Goal: Task Accomplishment & Management: Use online tool/utility

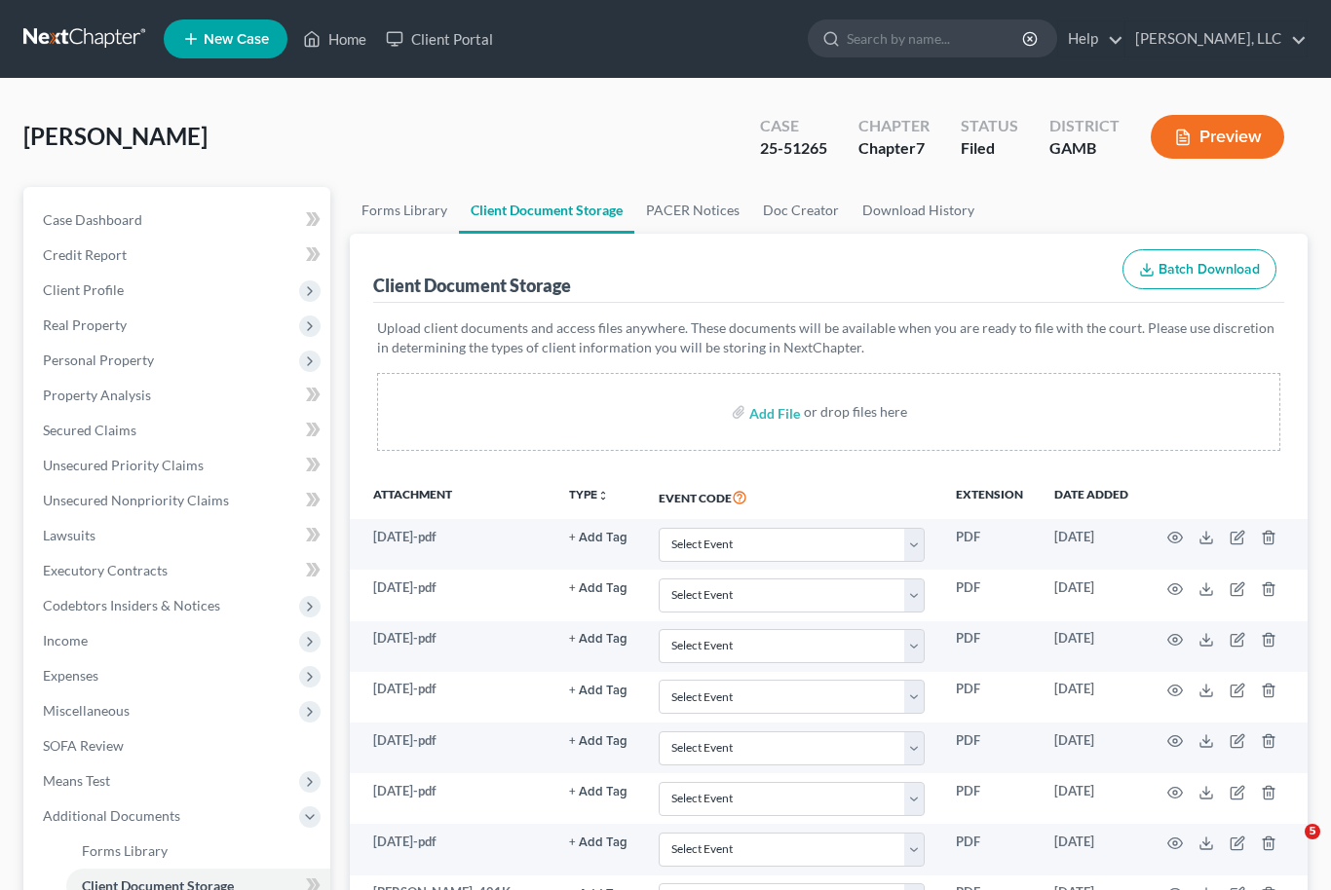
select select "26"
select select "6"
select select "22"
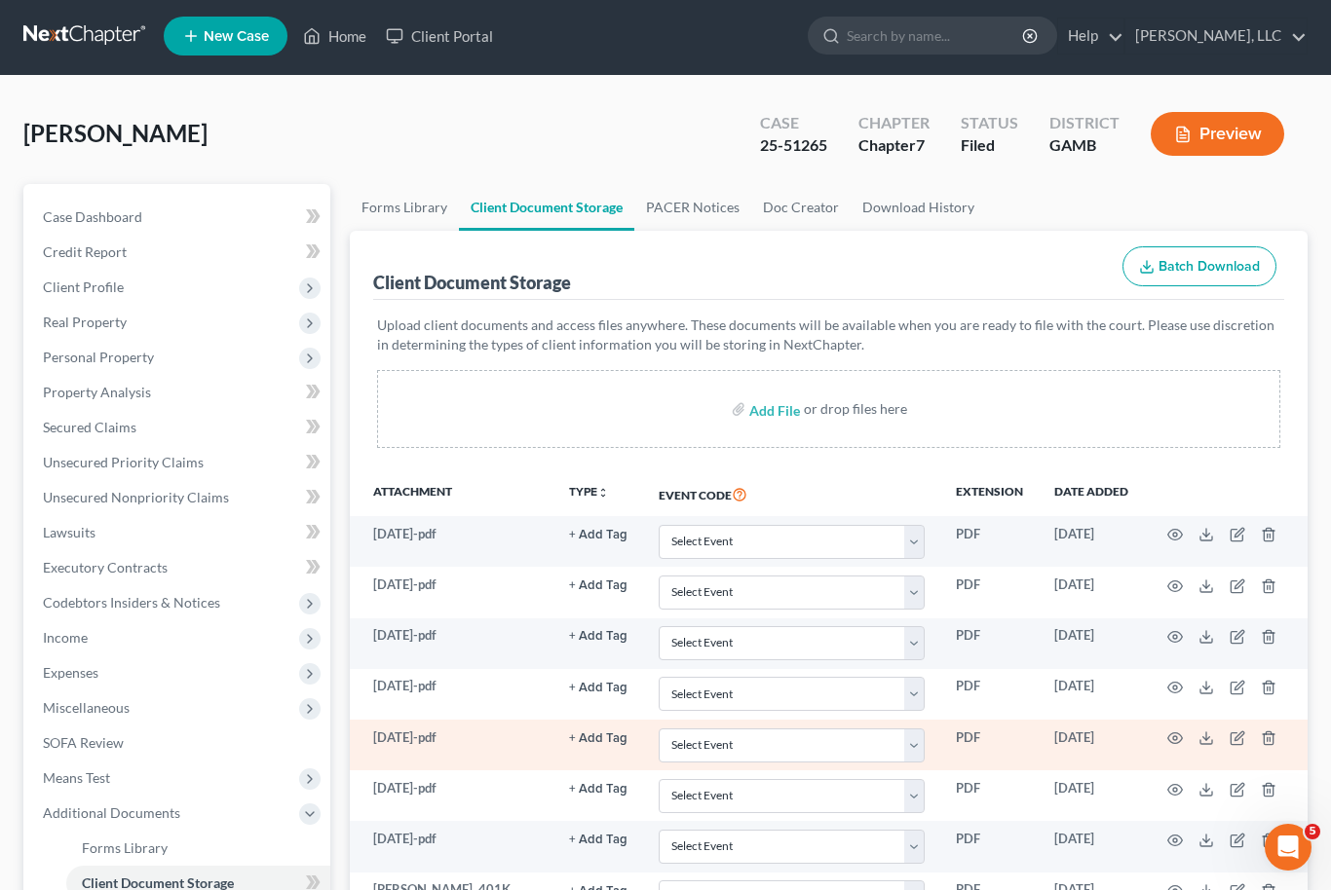
scroll to position [1, 0]
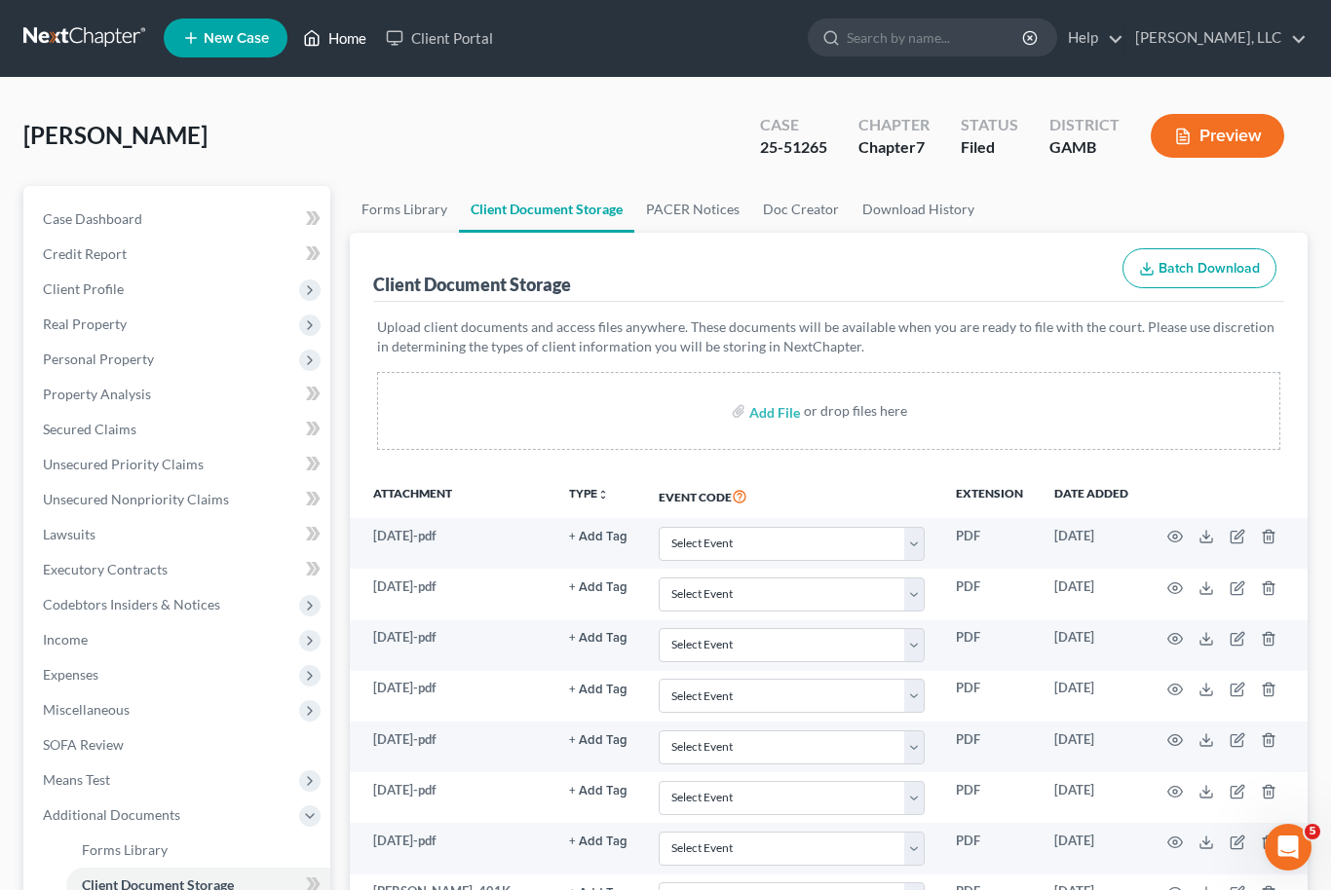
click at [333, 45] on link "Home" at bounding box center [334, 37] width 83 height 35
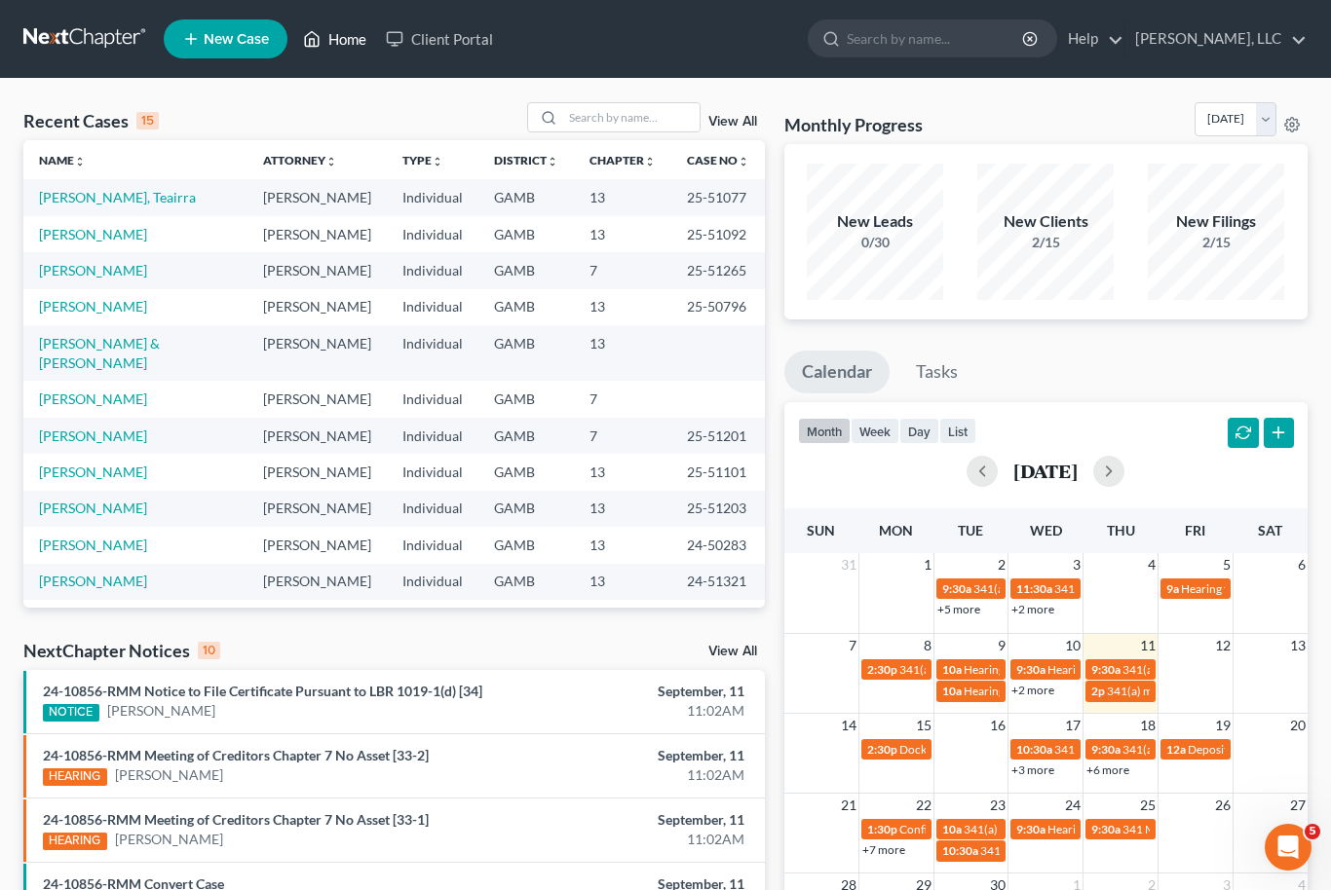
scroll to position [-1, 0]
click at [612, 126] on input "search" at bounding box center [631, 117] width 136 height 28
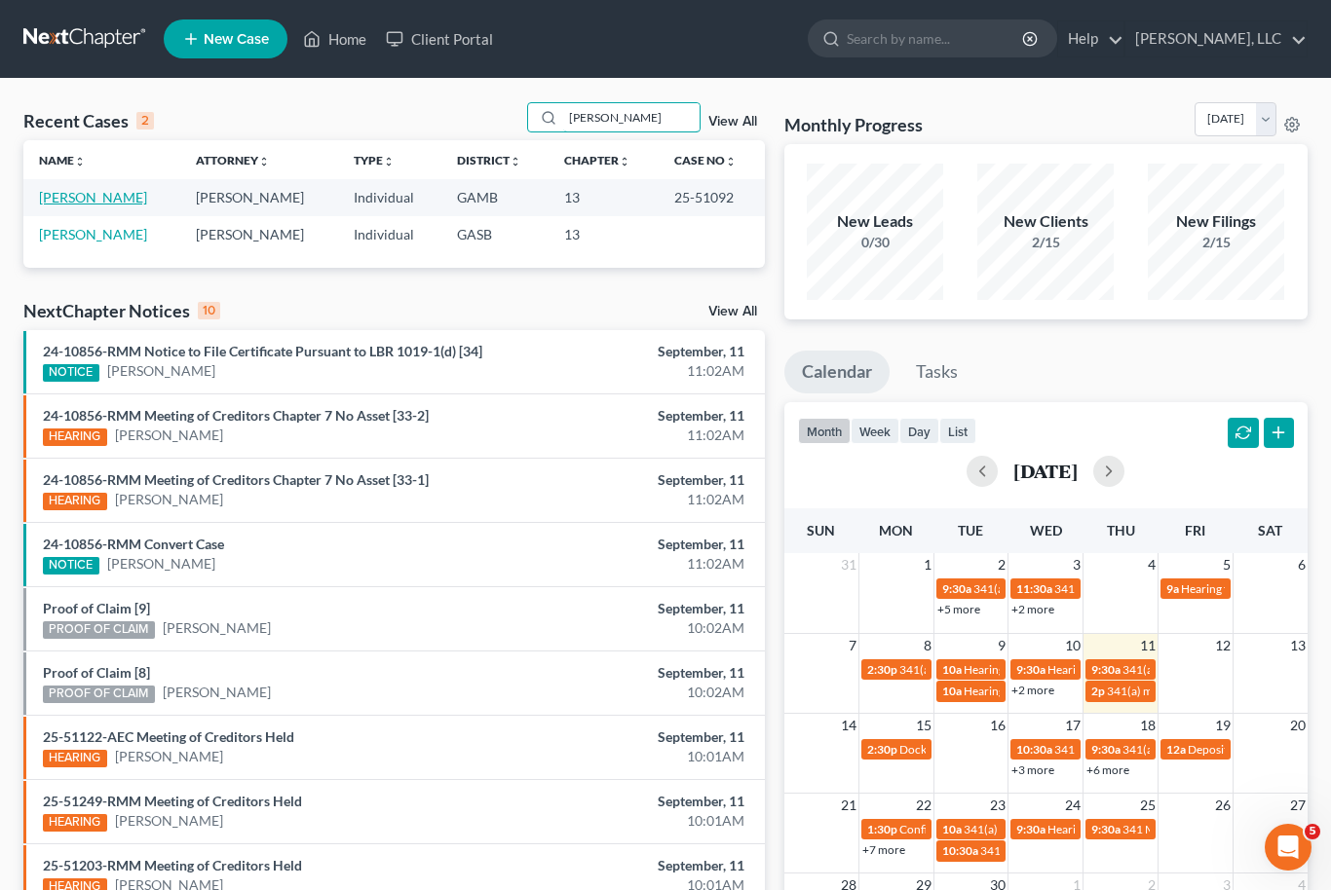
type input "[PERSON_NAME]"
click at [62, 202] on link "[PERSON_NAME]" at bounding box center [93, 197] width 108 height 17
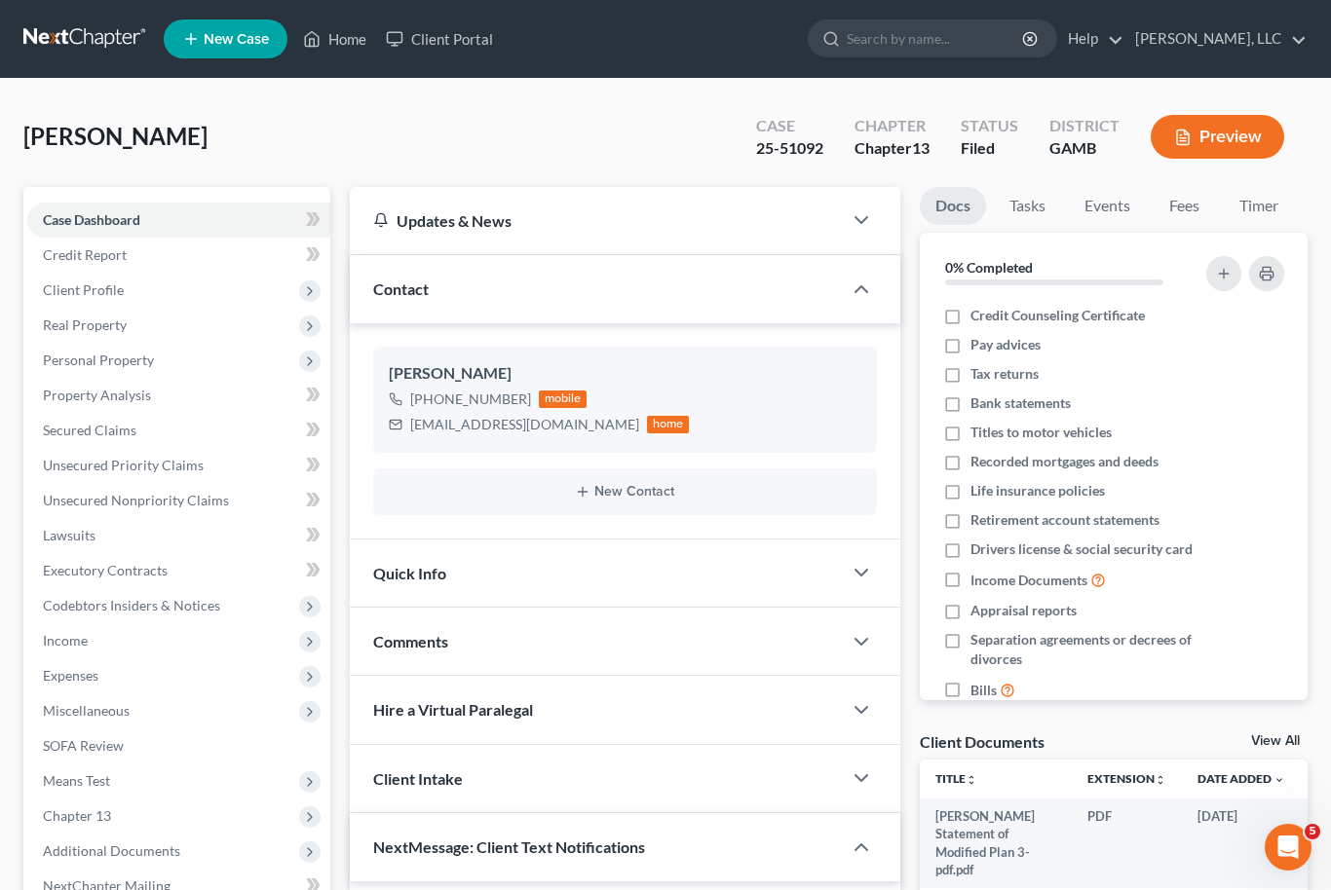
click at [639, 143] on div "[PERSON_NAME] Upgraded Case 25-51092 Chapter Chapter 13 Status [GEOGRAPHIC_DATA…" at bounding box center [665, 144] width 1284 height 85
click at [132, 328] on span "Real Property" at bounding box center [178, 325] width 303 height 35
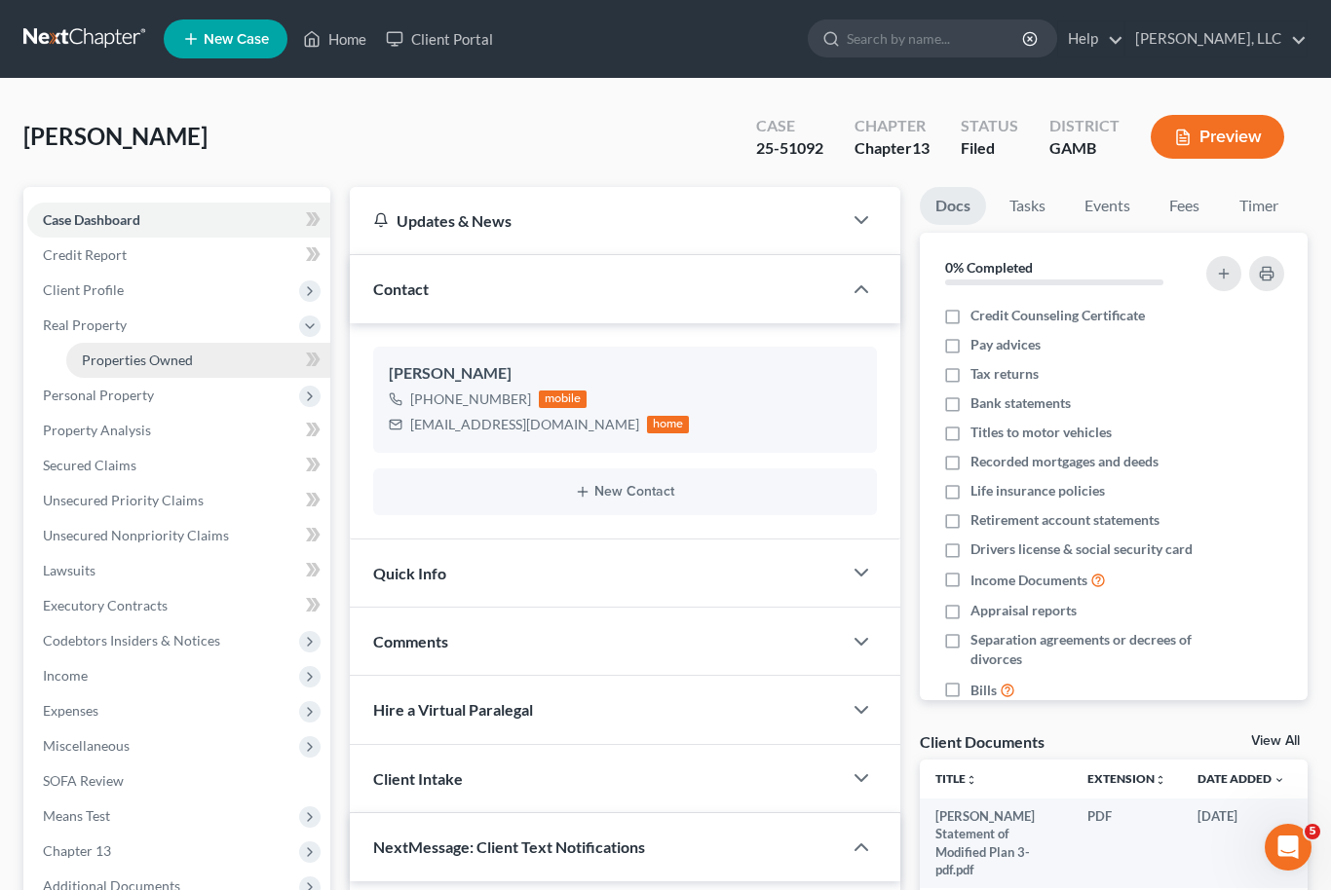
click at [183, 352] on span "Properties Owned" at bounding box center [137, 360] width 111 height 17
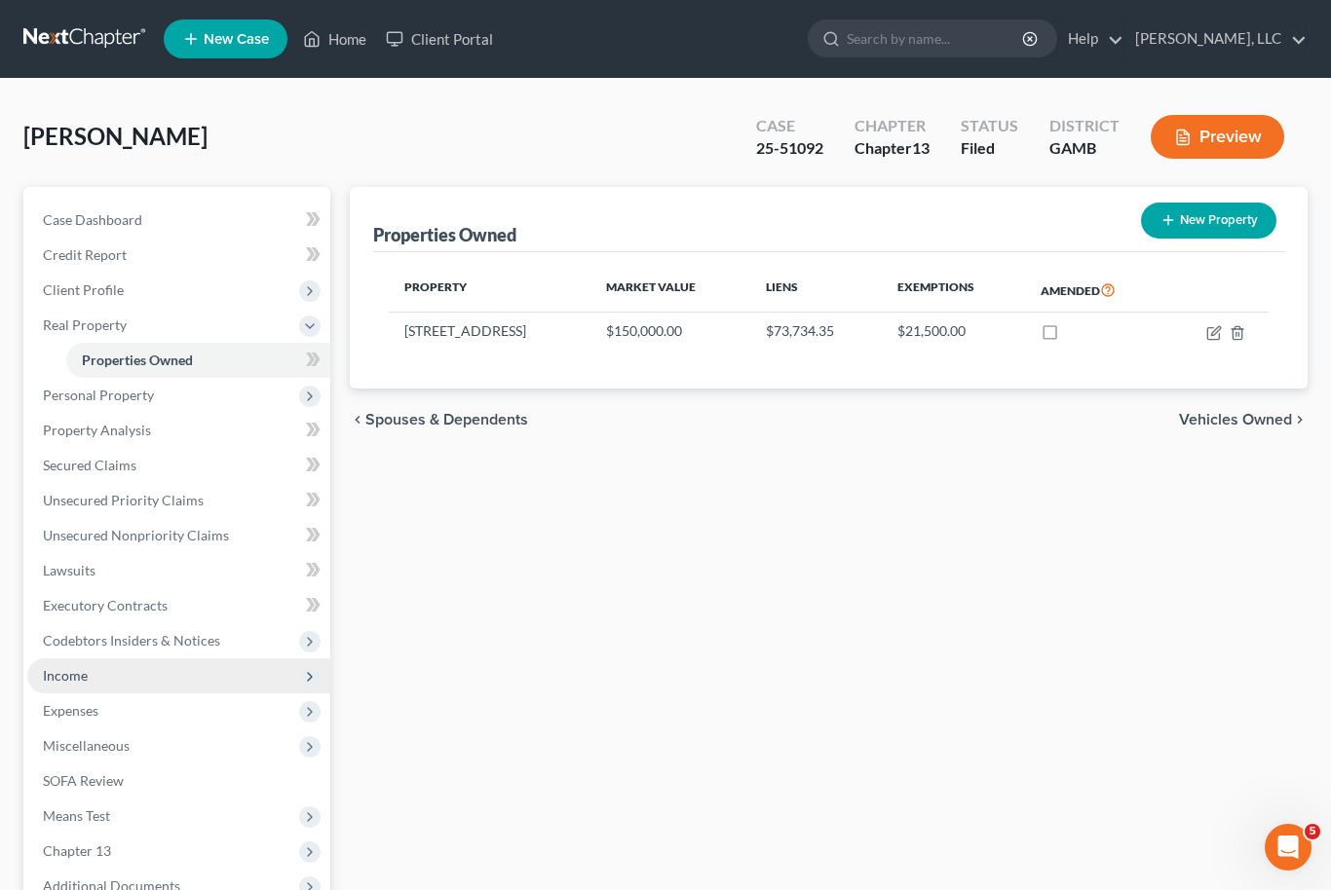
click at [74, 684] on span "Income" at bounding box center [178, 676] width 303 height 35
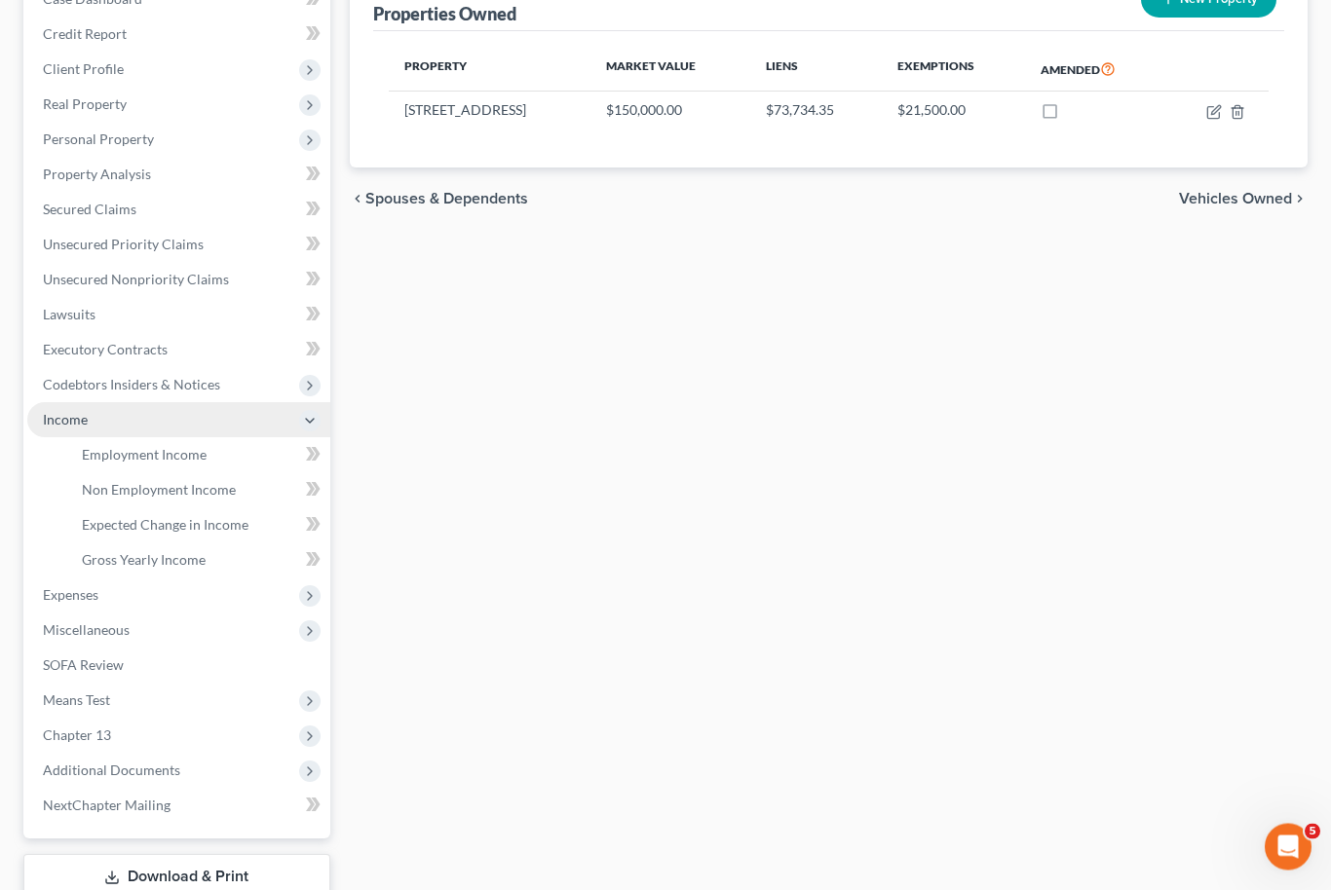
scroll to position [230, 0]
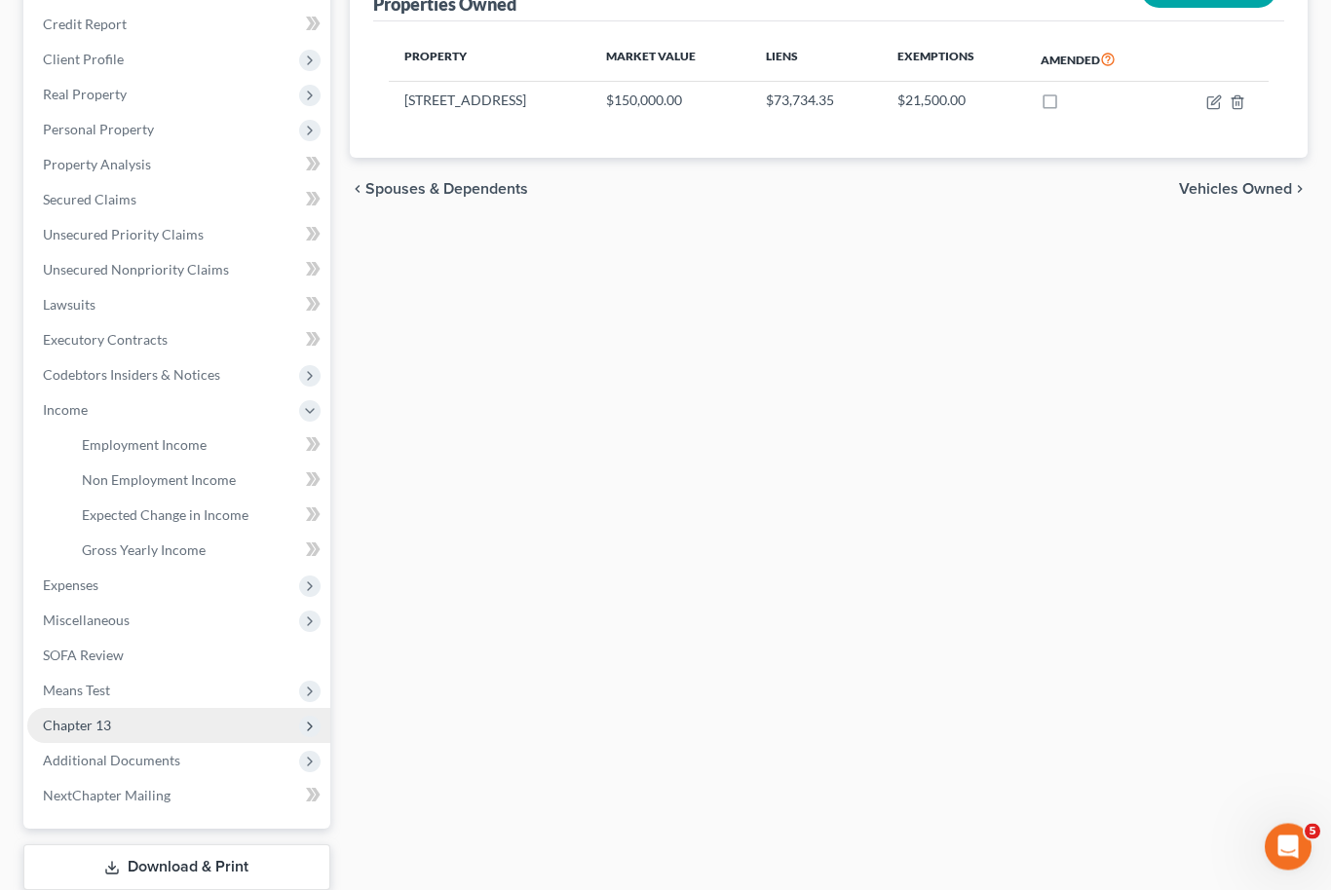
click at [76, 727] on span "Chapter 13" at bounding box center [77, 726] width 68 height 17
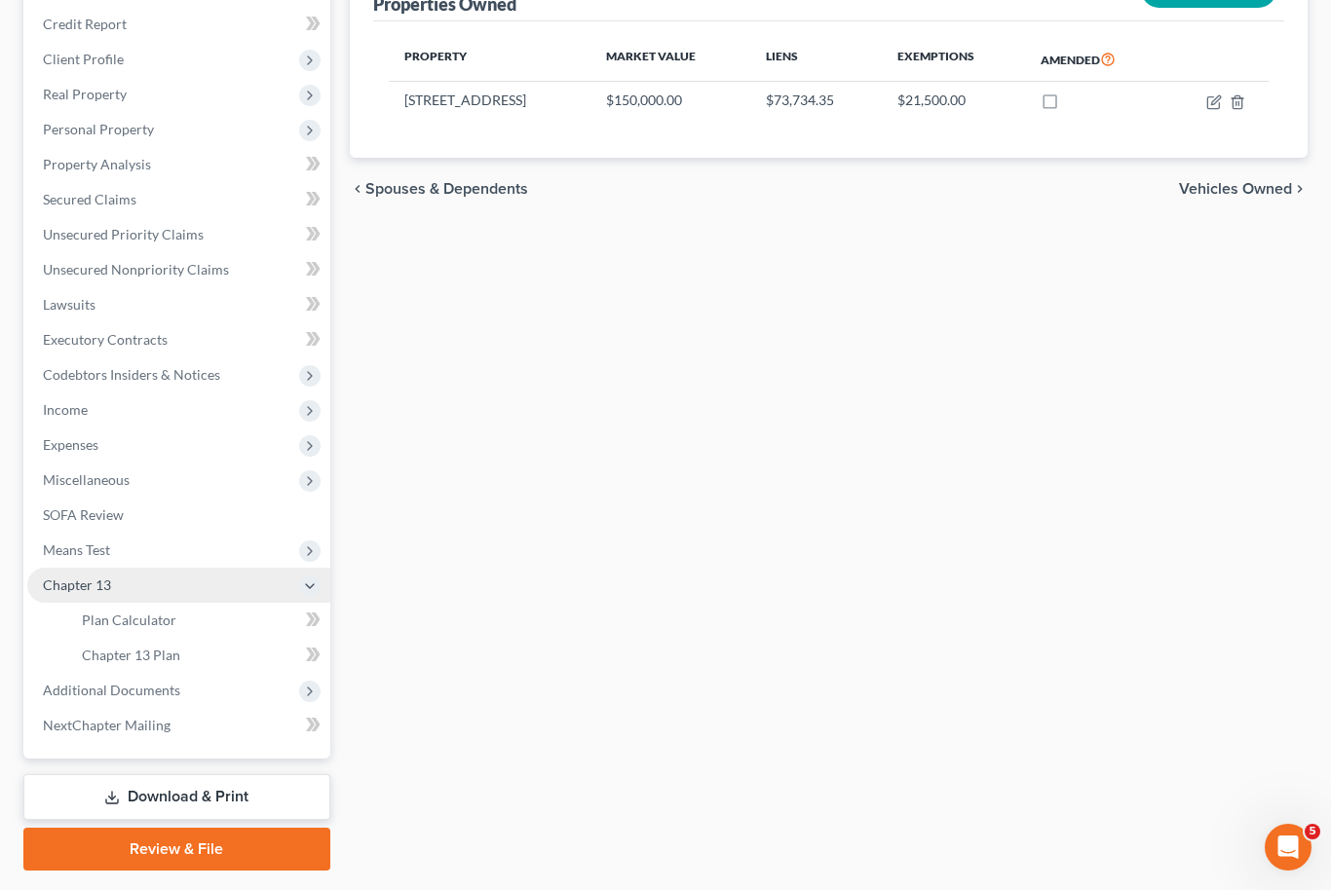
scroll to position [220, 0]
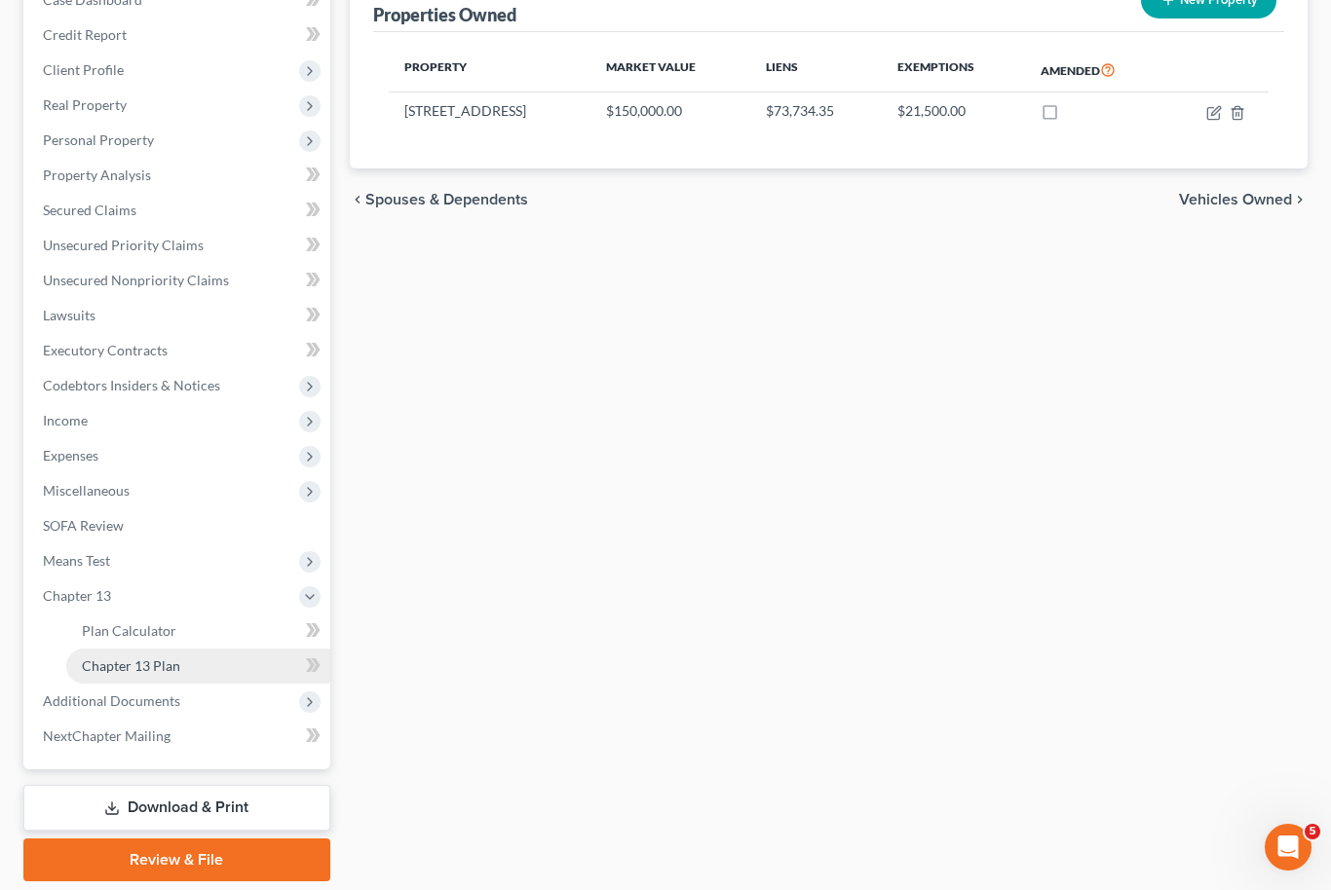
click at [111, 665] on span "Chapter 13 Plan" at bounding box center [131, 666] width 98 height 17
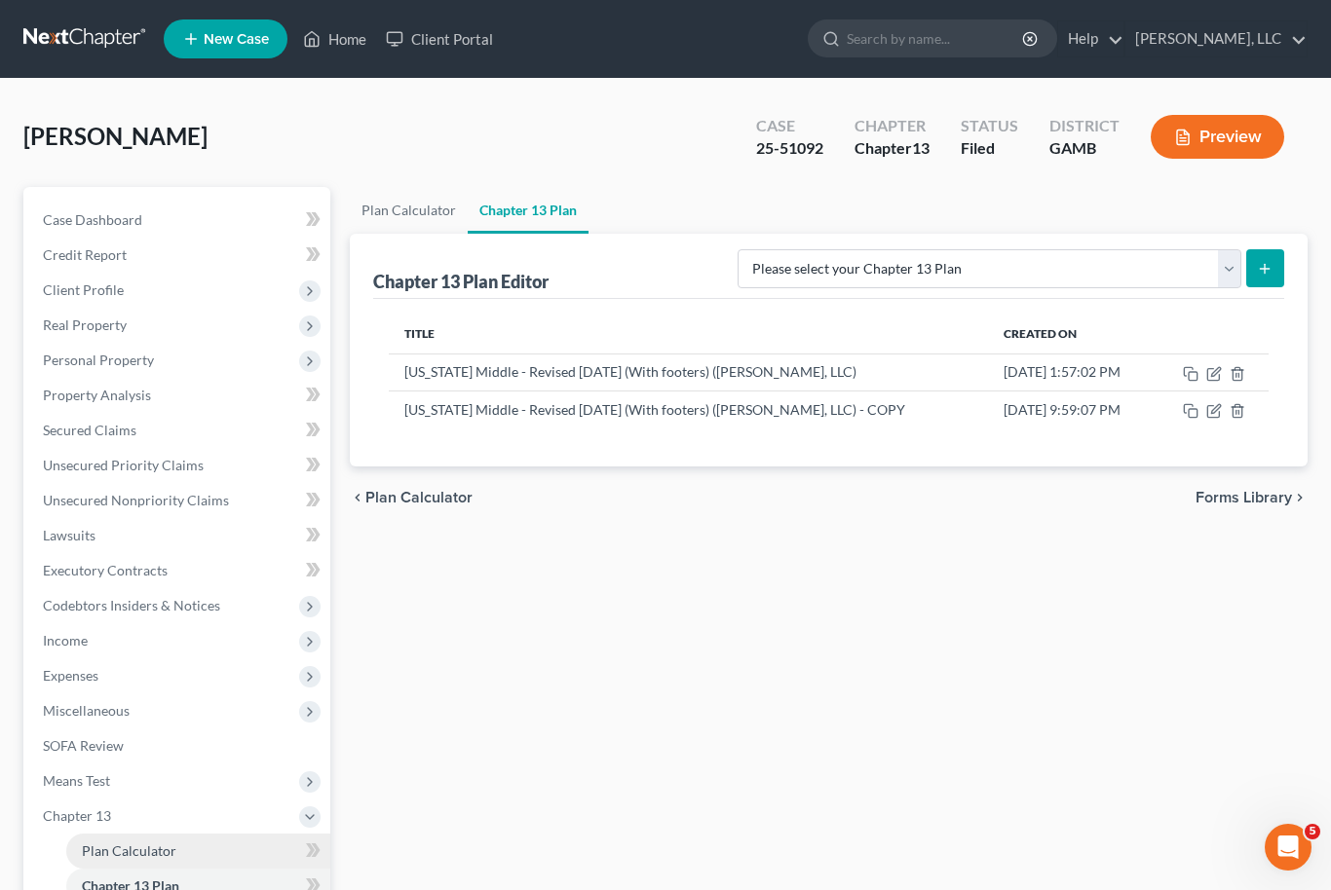
click at [116, 848] on span "Plan Calculator" at bounding box center [129, 851] width 94 height 17
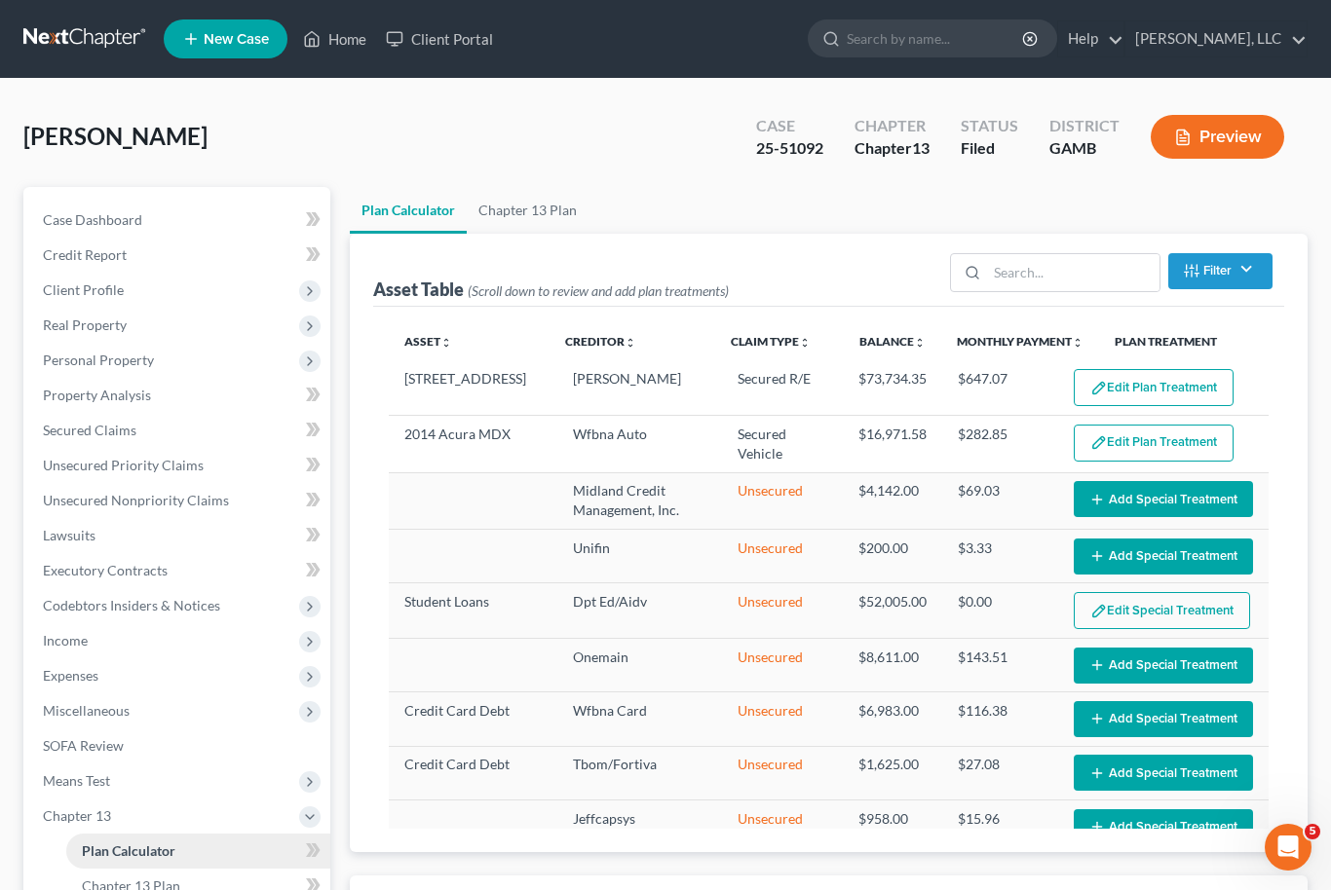
select select "59"
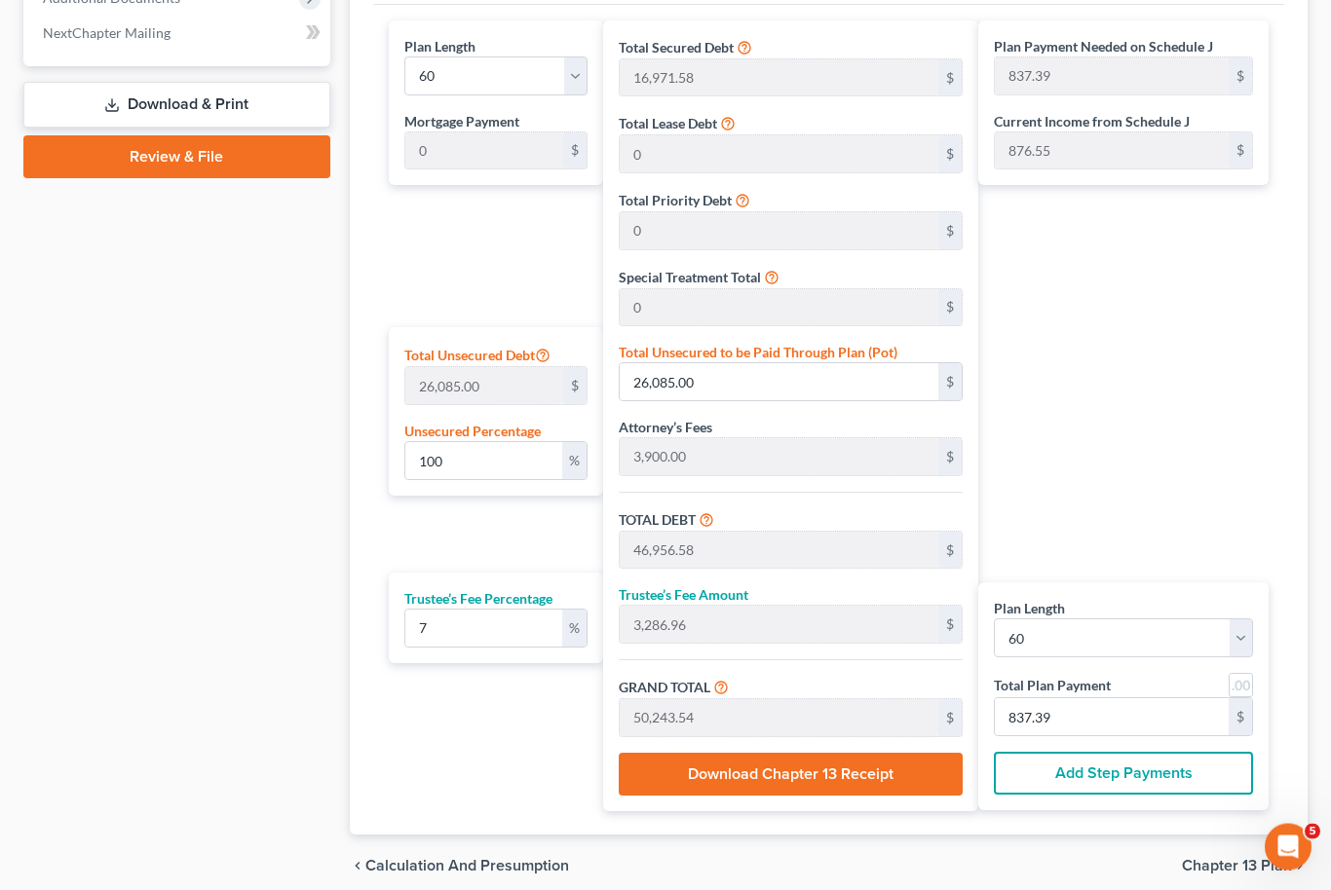
scroll to position [923, 0]
click at [732, 363] on input "26,085.00" at bounding box center [779, 381] width 319 height 37
type input "0.011500862564692352"
type input "3"
type input "20,874.58"
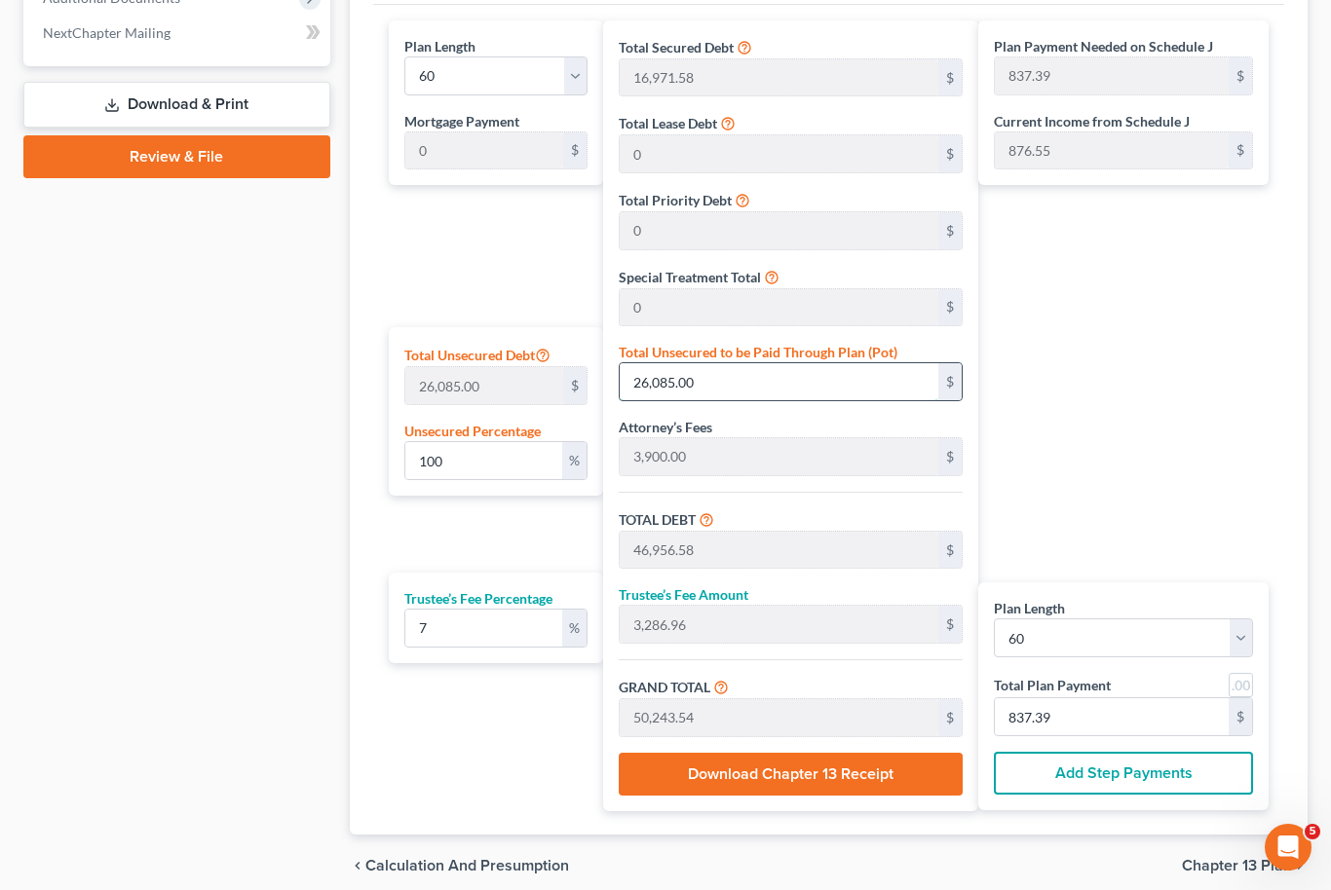
type input "1,461.22"
type input "22,335.80"
type input "372.26"
type input "39"
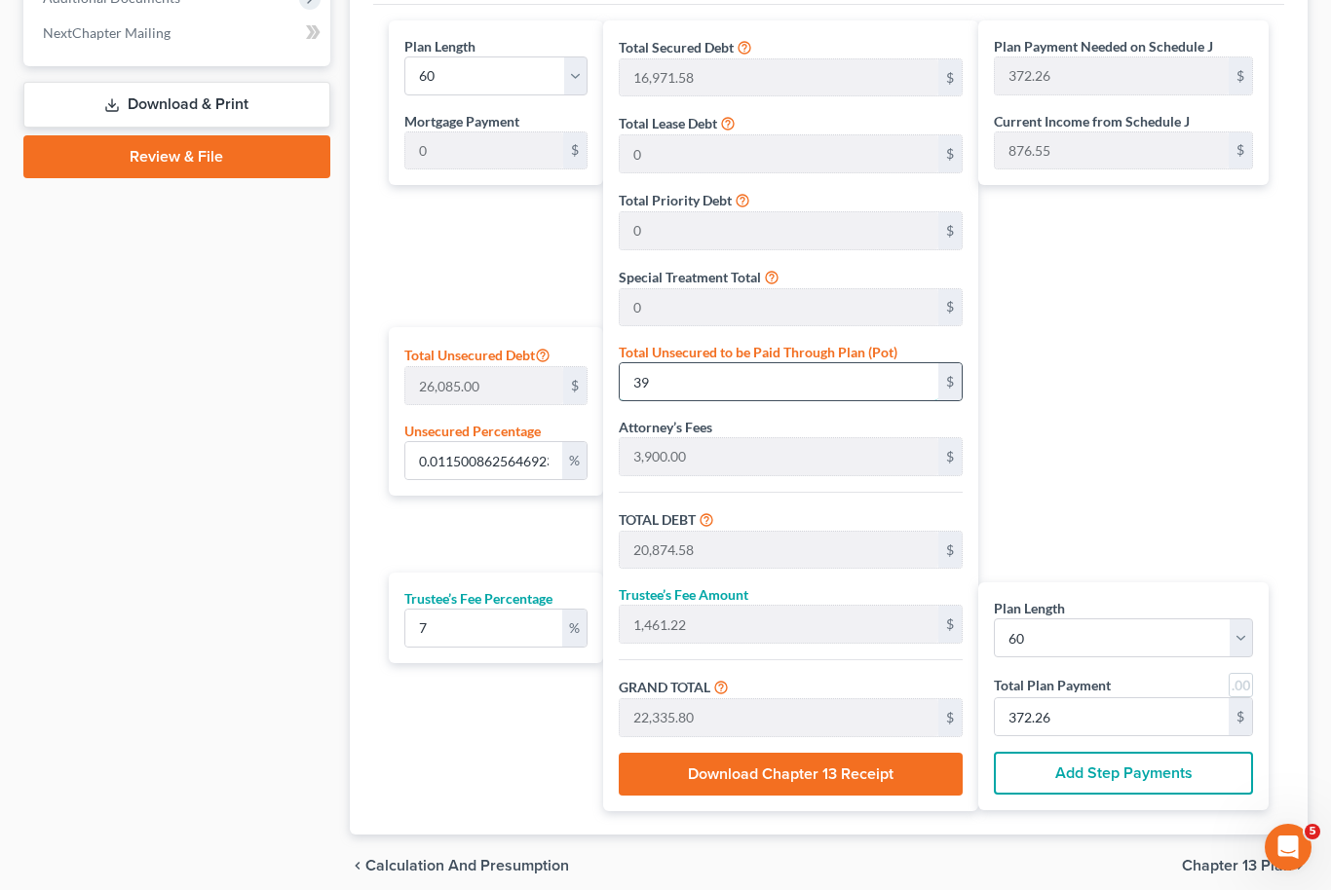
type input "0.14951121334100057"
type input "20,910.58"
type input "1,463.74"
type input "22,374.32"
type input "372.90"
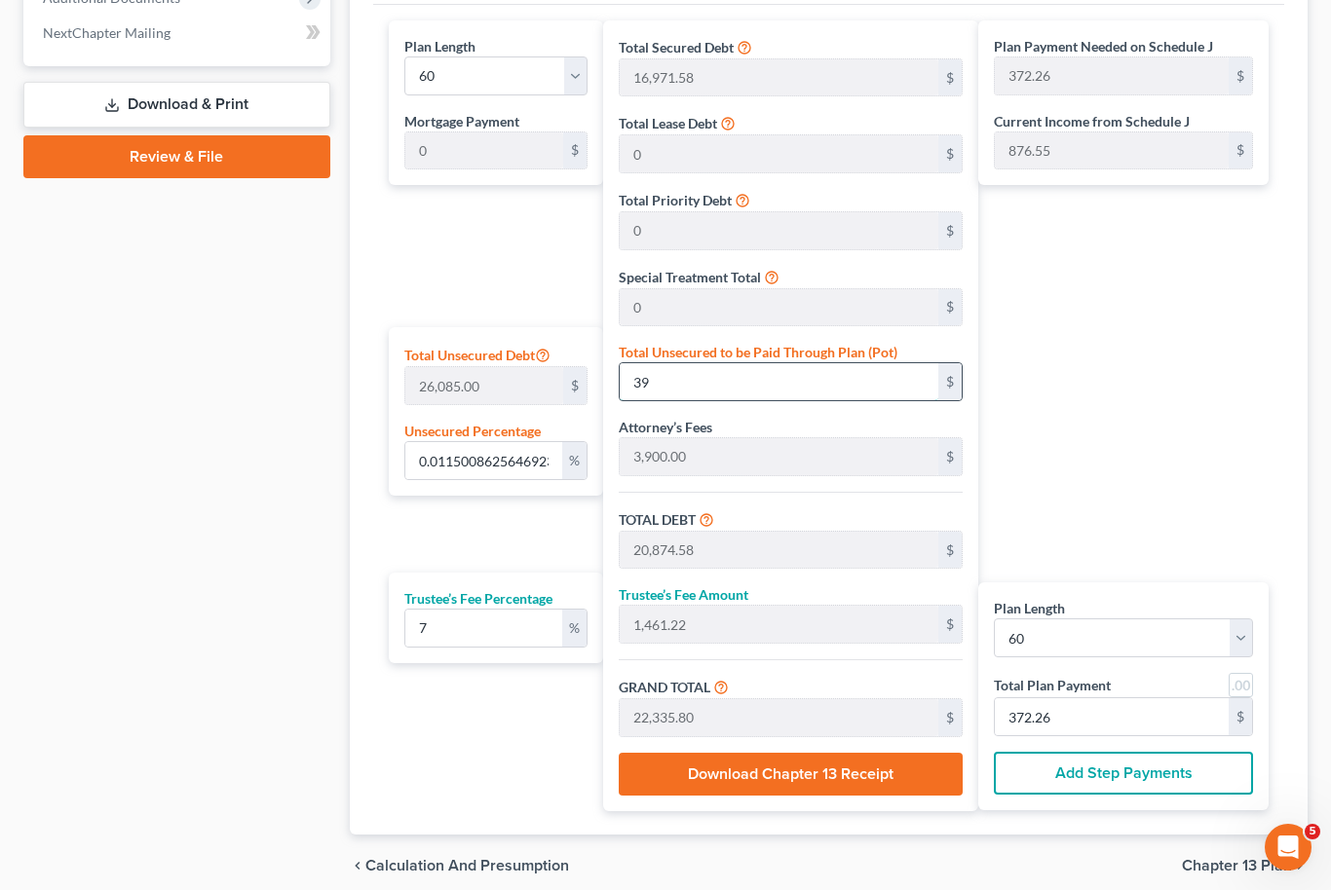
type input "372.90"
type input "1.4951121334100057"
type input "390"
type input "21,261.58"
type input "1,488.31"
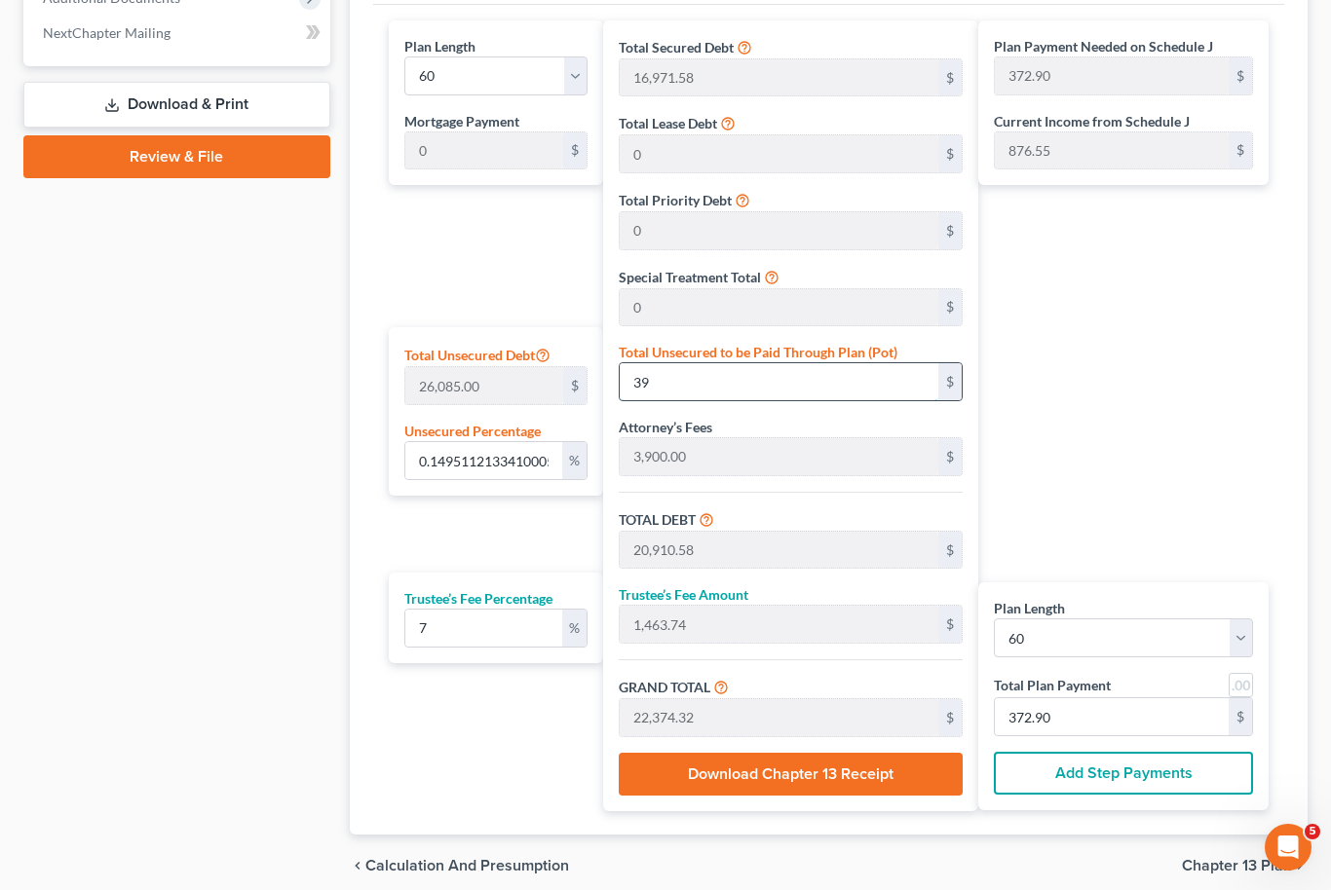
type input "22,749.89"
type input "379.16"
type input "14.951121334100057"
type input "3900"
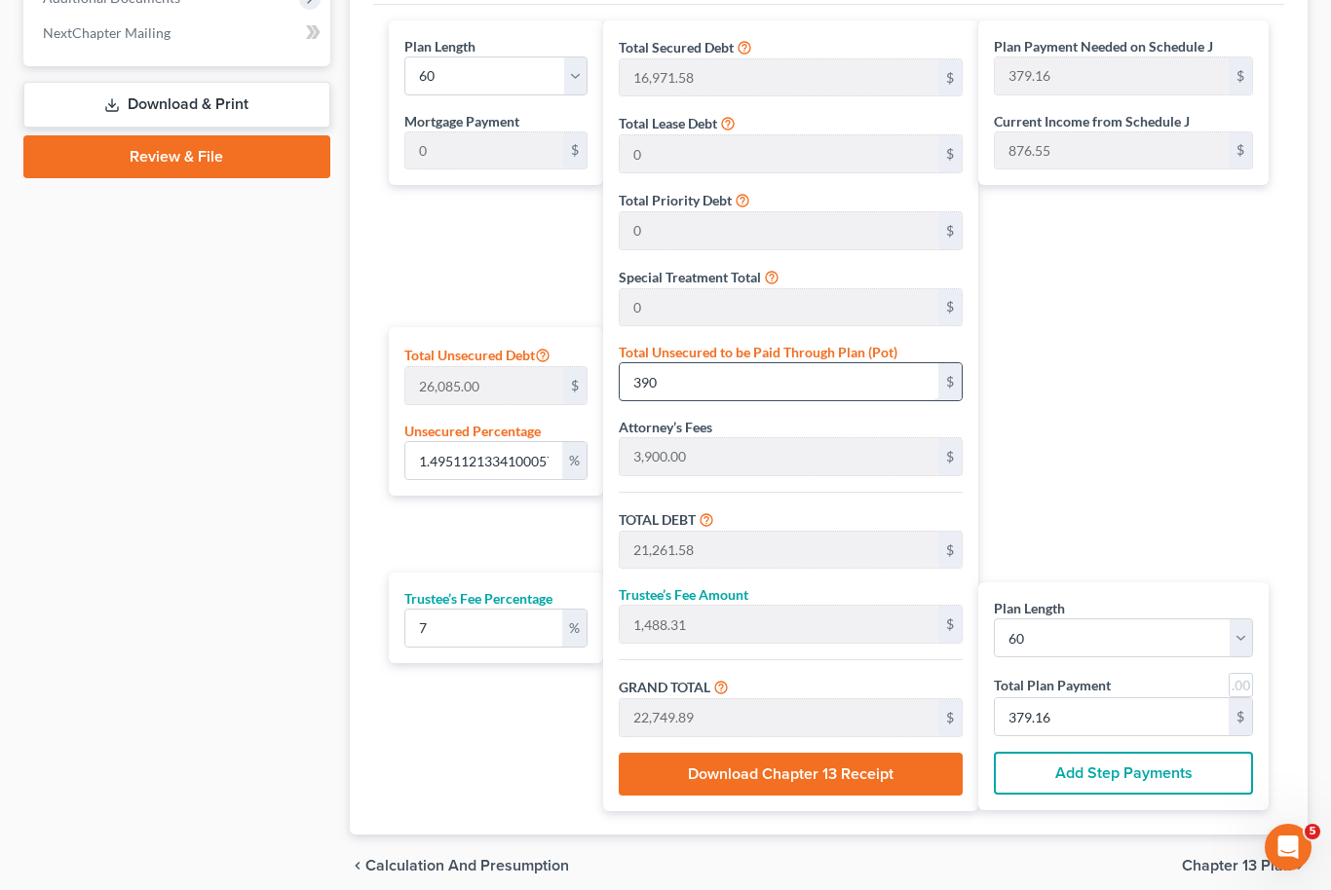
type input "24,771.58"
type input "1,734.01"
type input "26,505.59"
type input "441.75"
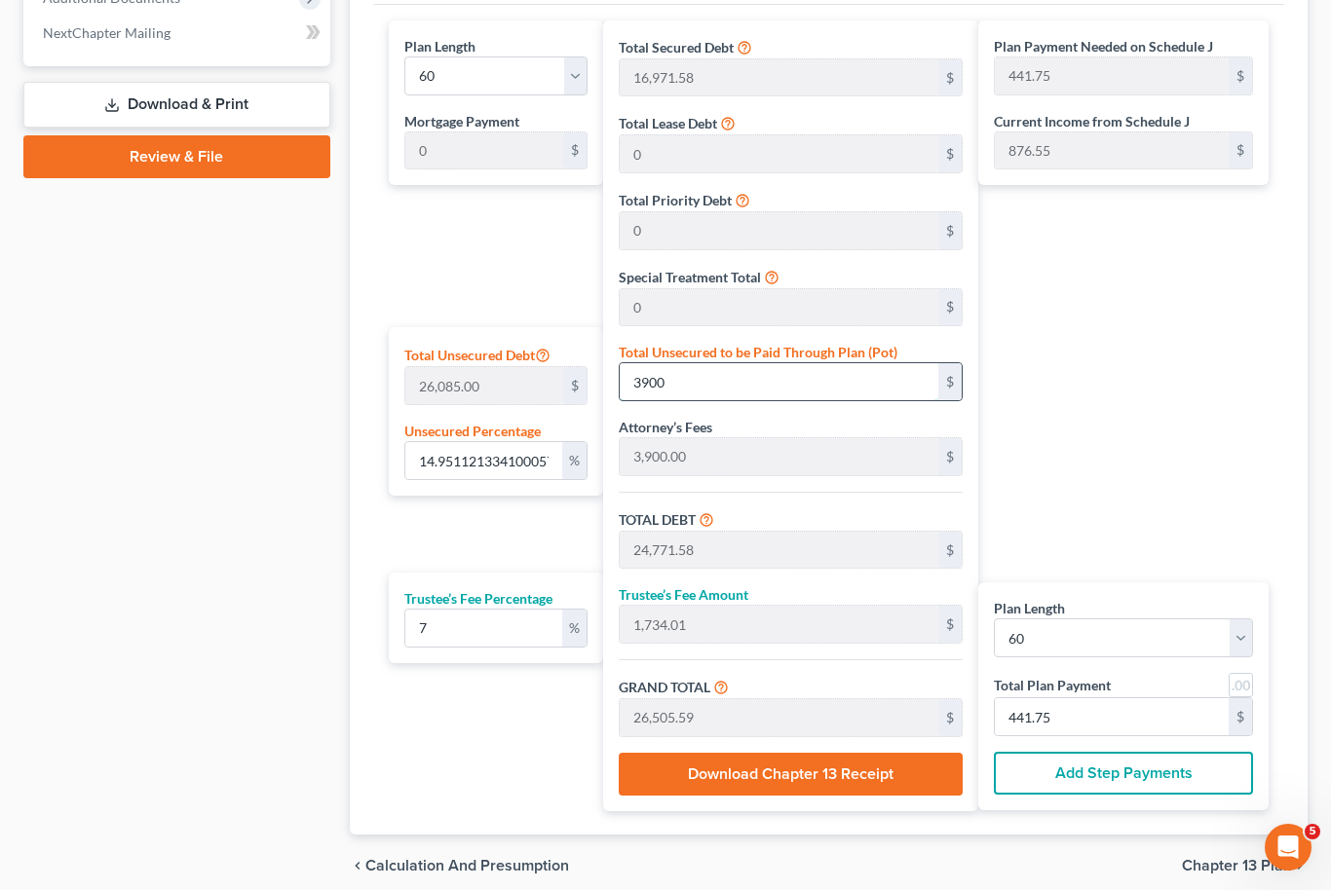
type input "3,900"
type input "149.51121334100057"
type input "3,9000"
type input "59,871.58"
type input "4,191.01"
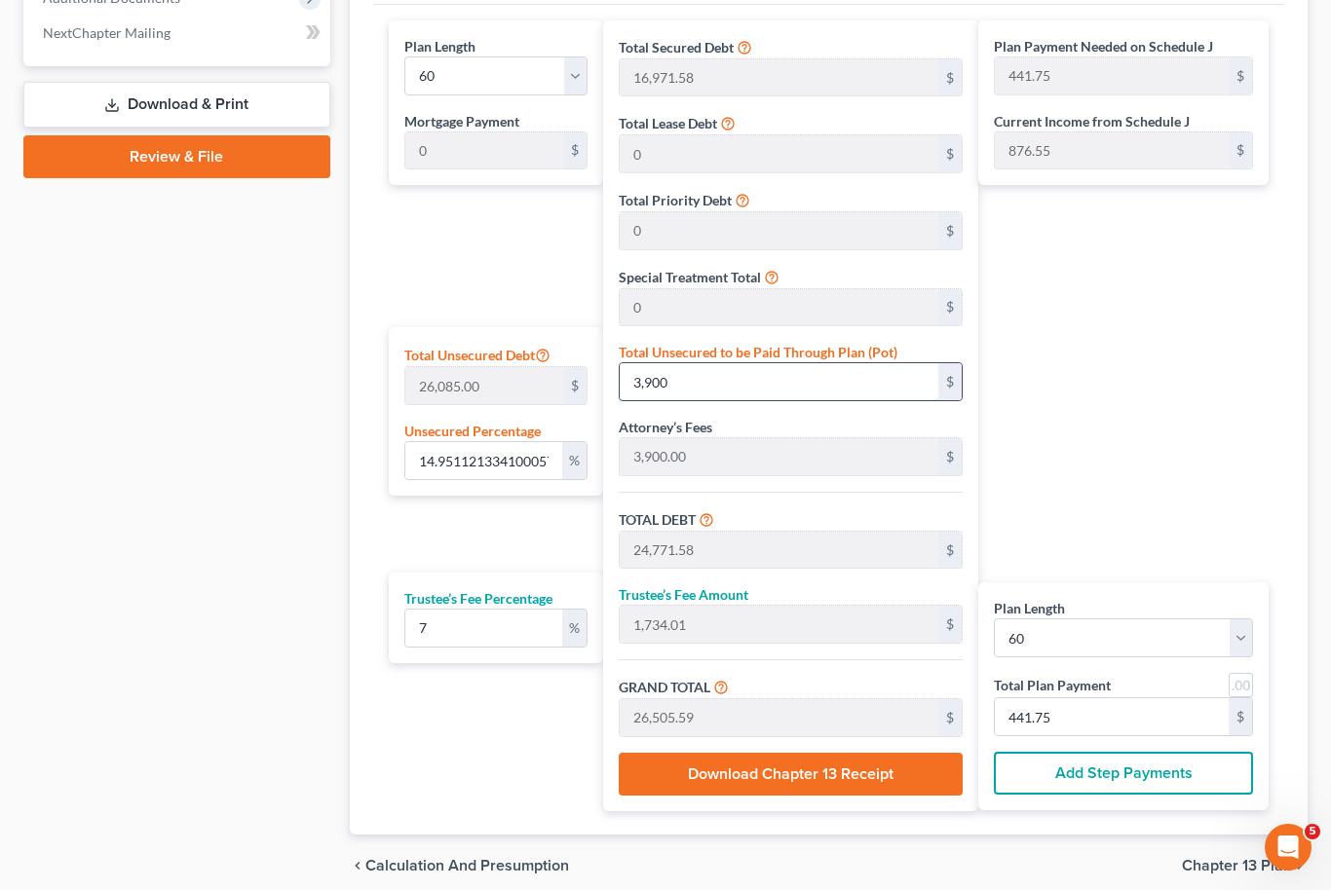
type input "64,062.59"
type input "1,067.70"
type input "39,000"
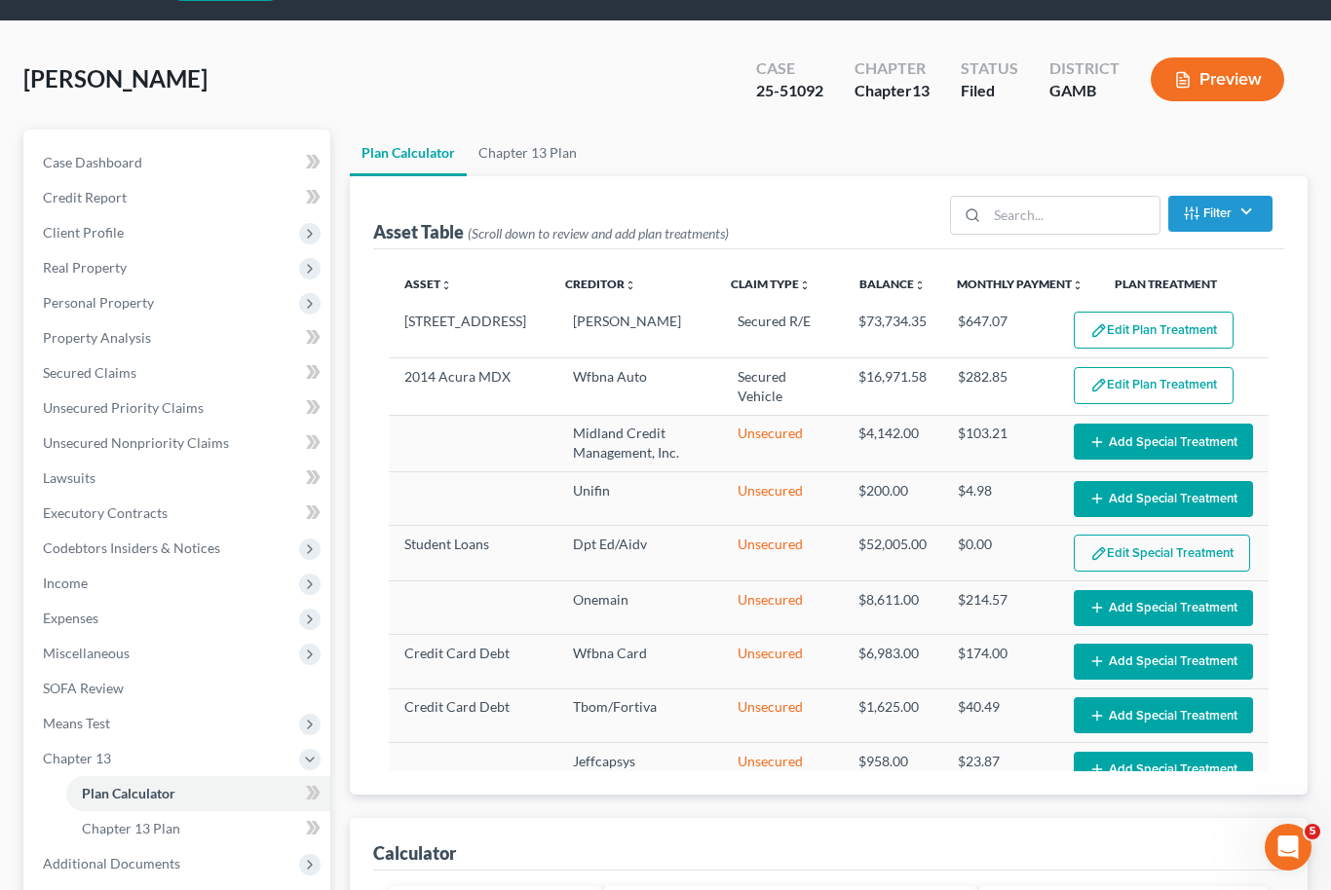
scroll to position [0, 0]
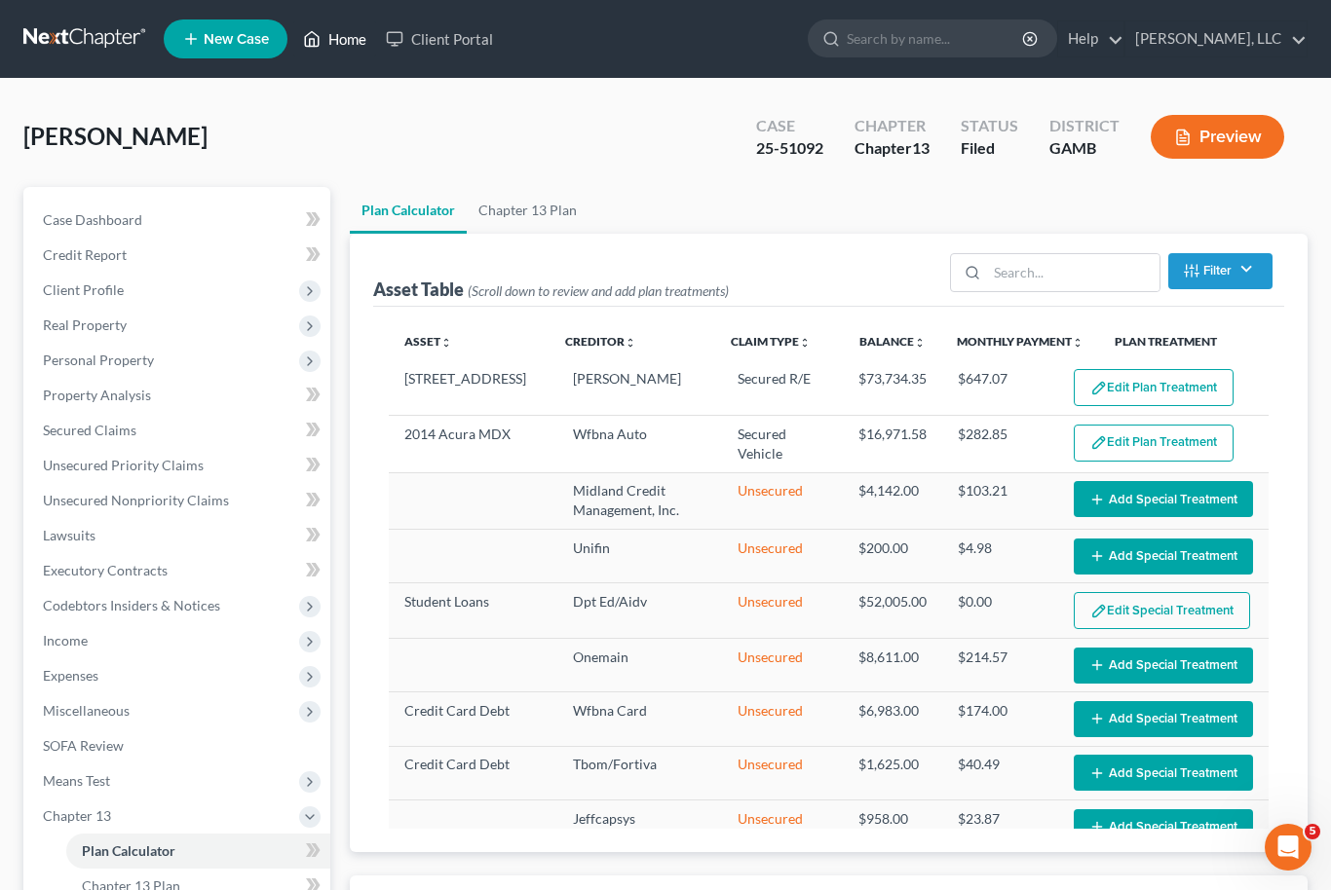
click at [337, 55] on link "Home" at bounding box center [334, 38] width 83 height 35
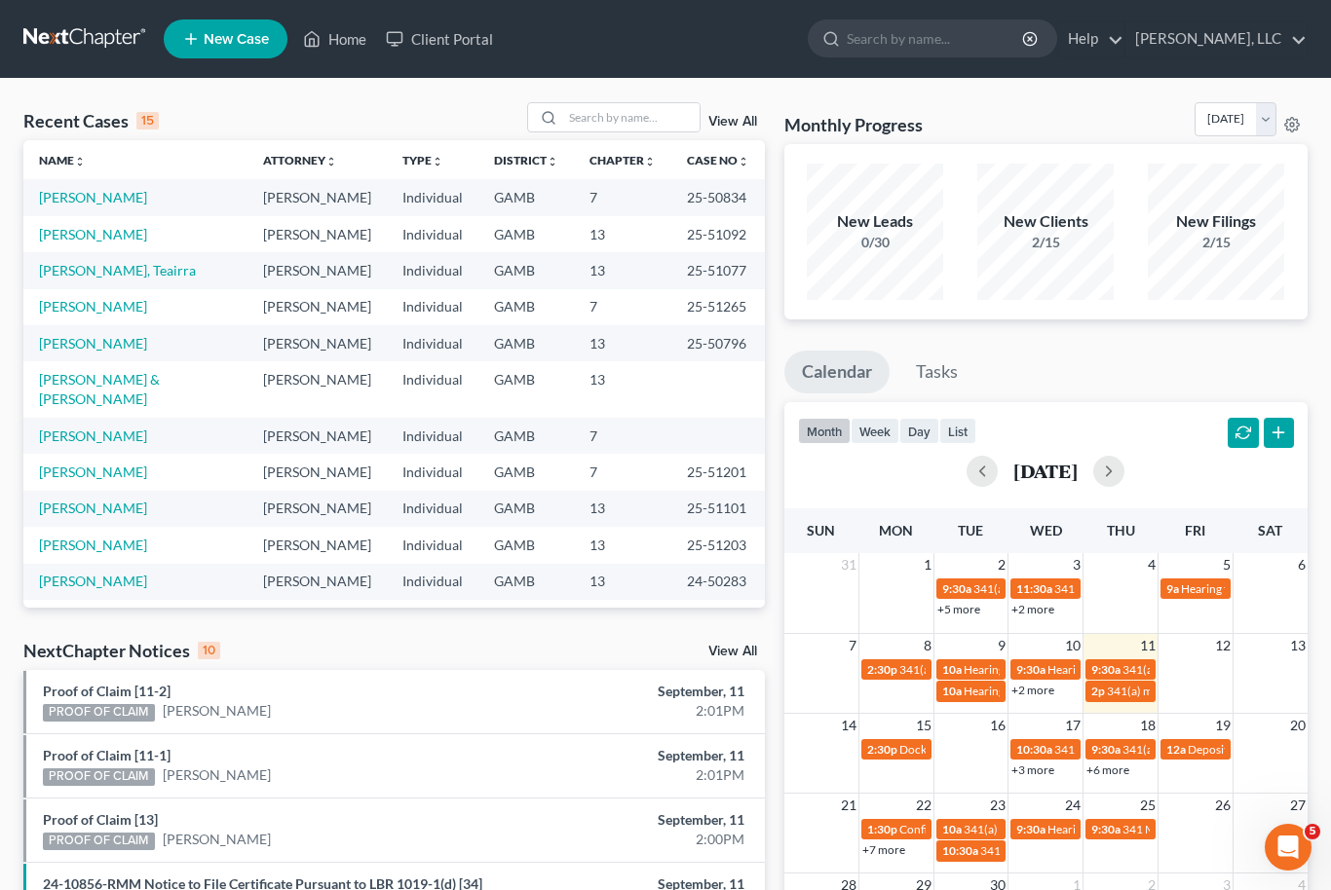
click at [71, 366] on td "[PERSON_NAME] & [PERSON_NAME]" at bounding box center [135, 389] width 224 height 56
click at [66, 350] on link "[PERSON_NAME]" at bounding box center [93, 343] width 108 height 17
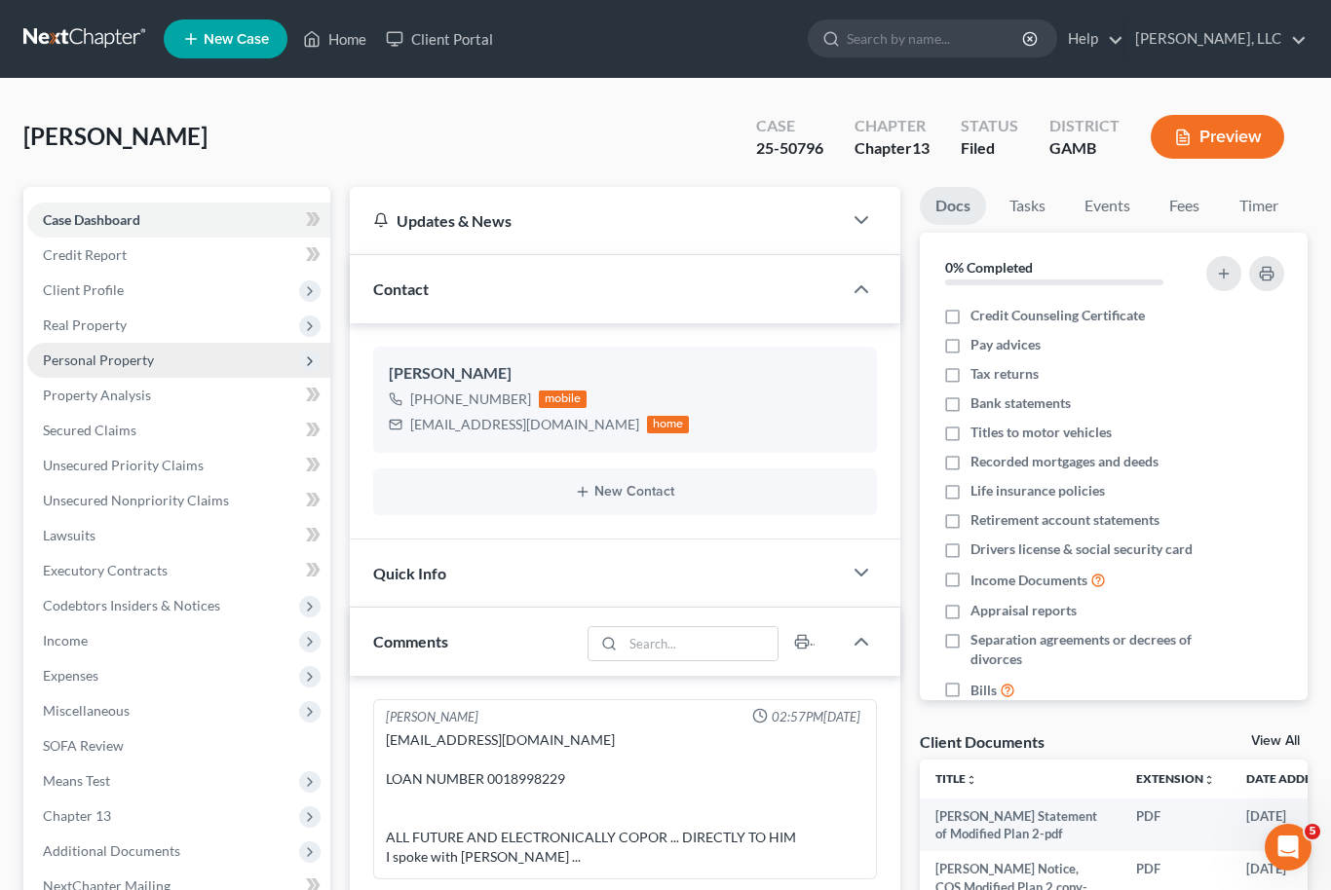
click at [62, 352] on span "Personal Property" at bounding box center [98, 360] width 111 height 17
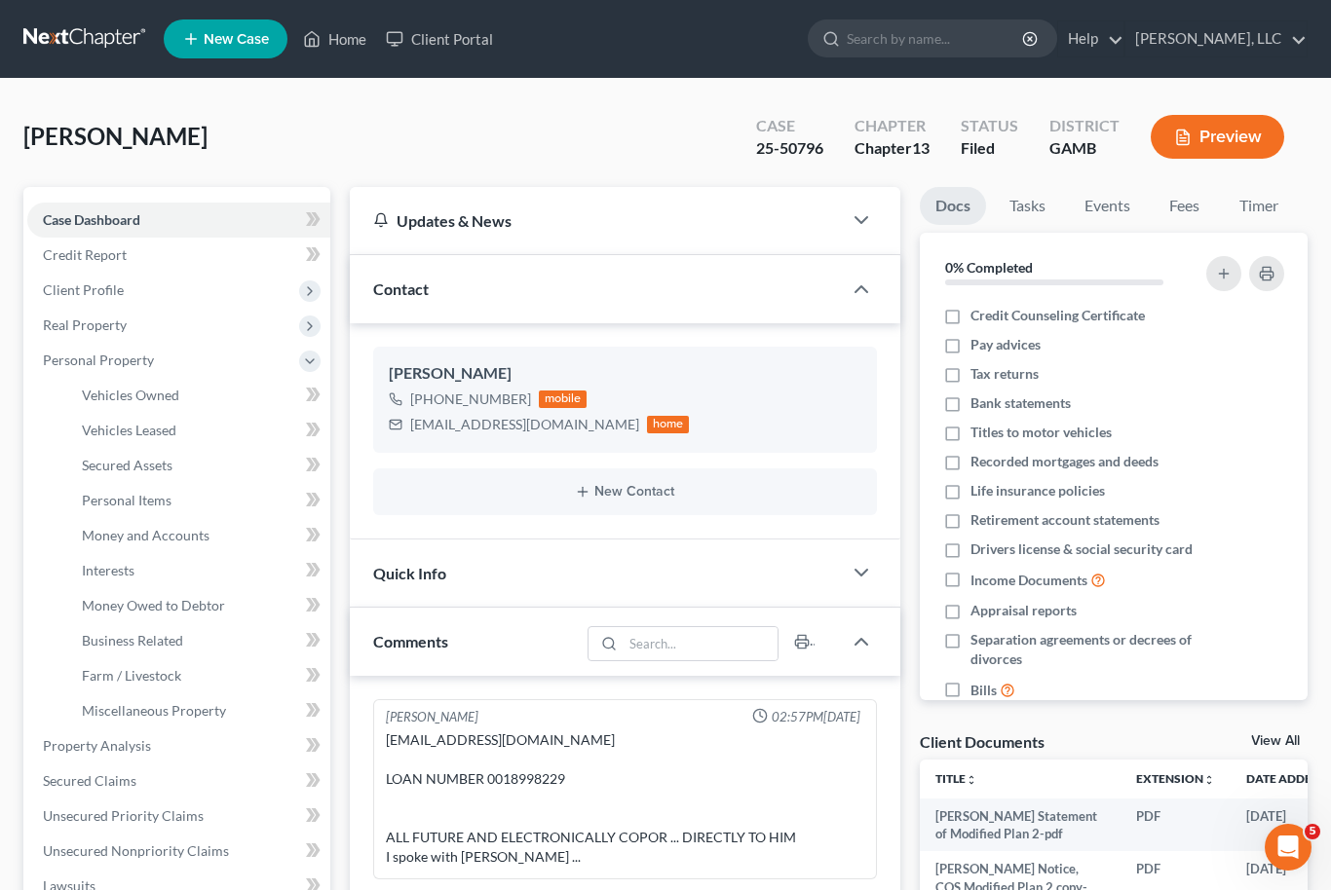
click at [1276, 735] on link "View All" at bounding box center [1275, 742] width 49 height 14
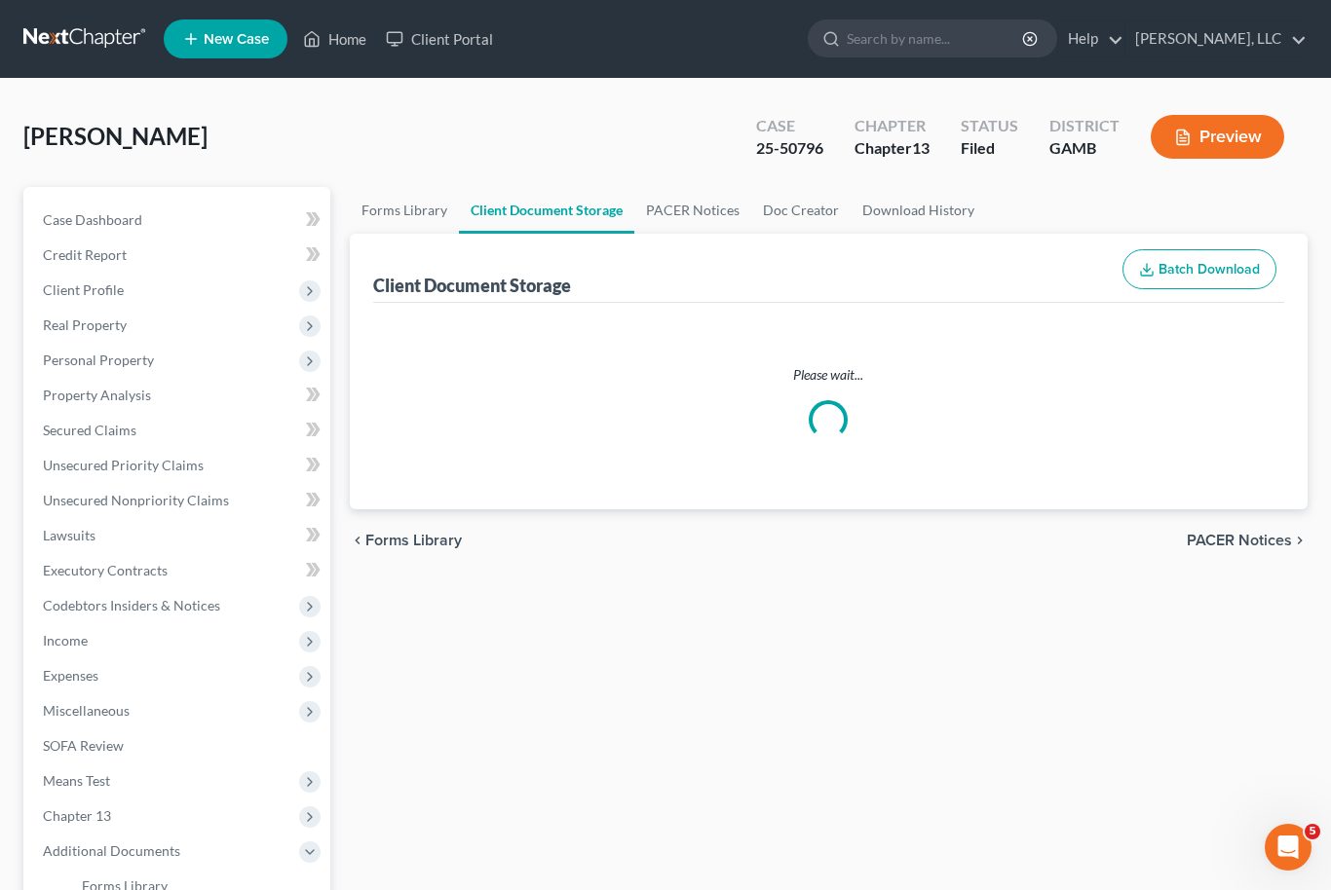
select select "12"
select select "6"
select select "22"
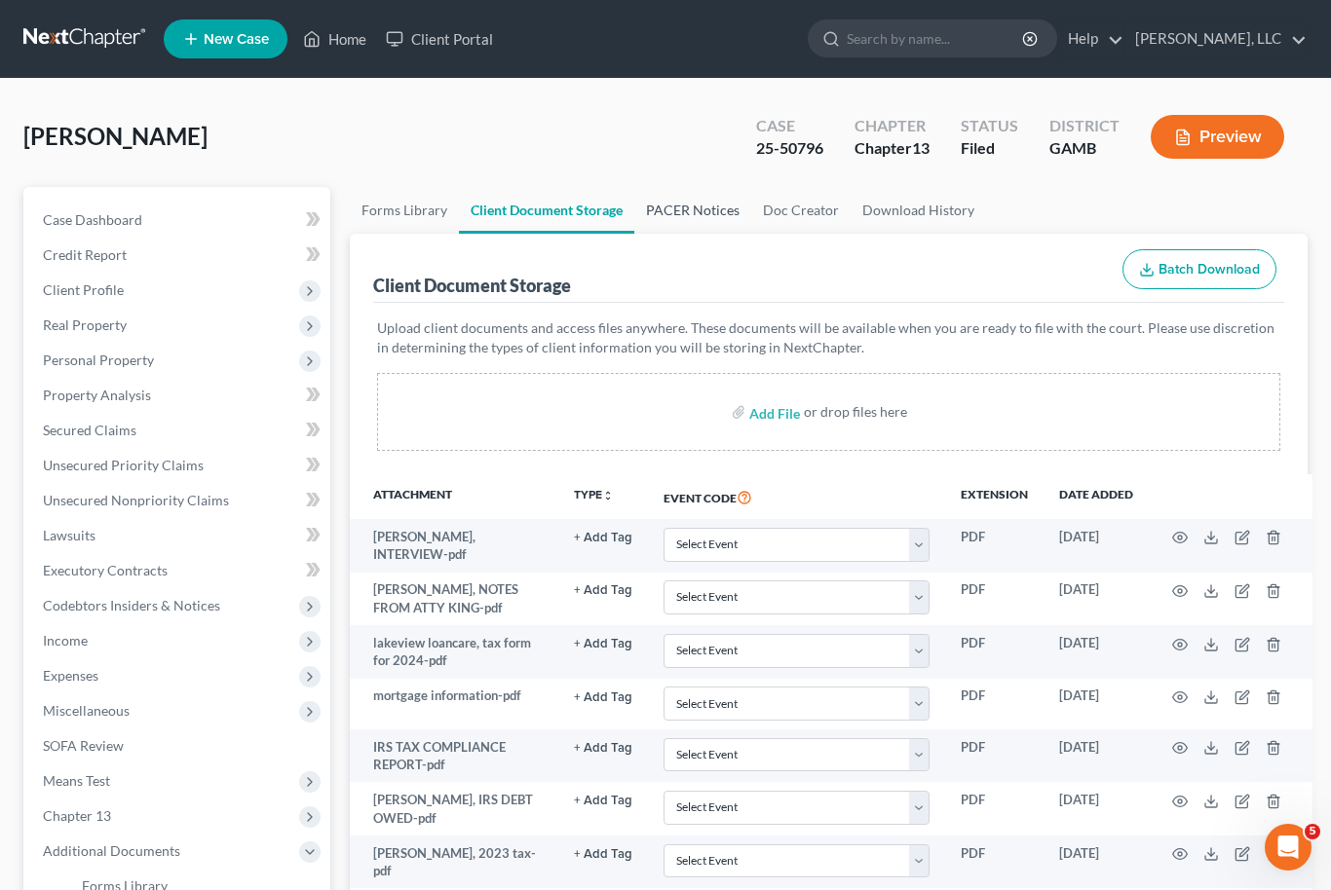
click at [701, 207] on link "PACER Notices" at bounding box center [692, 210] width 117 height 47
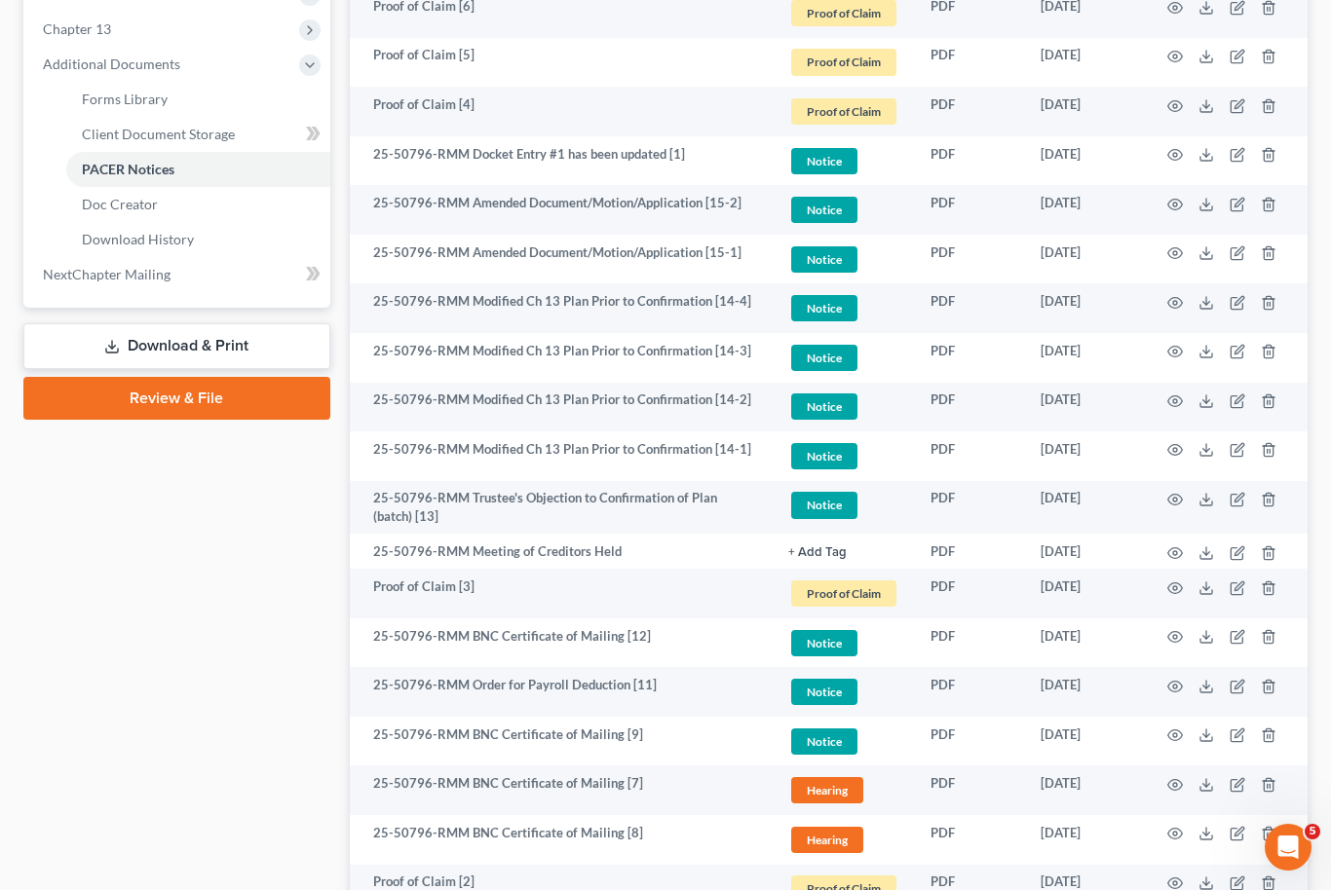
scroll to position [1275, 0]
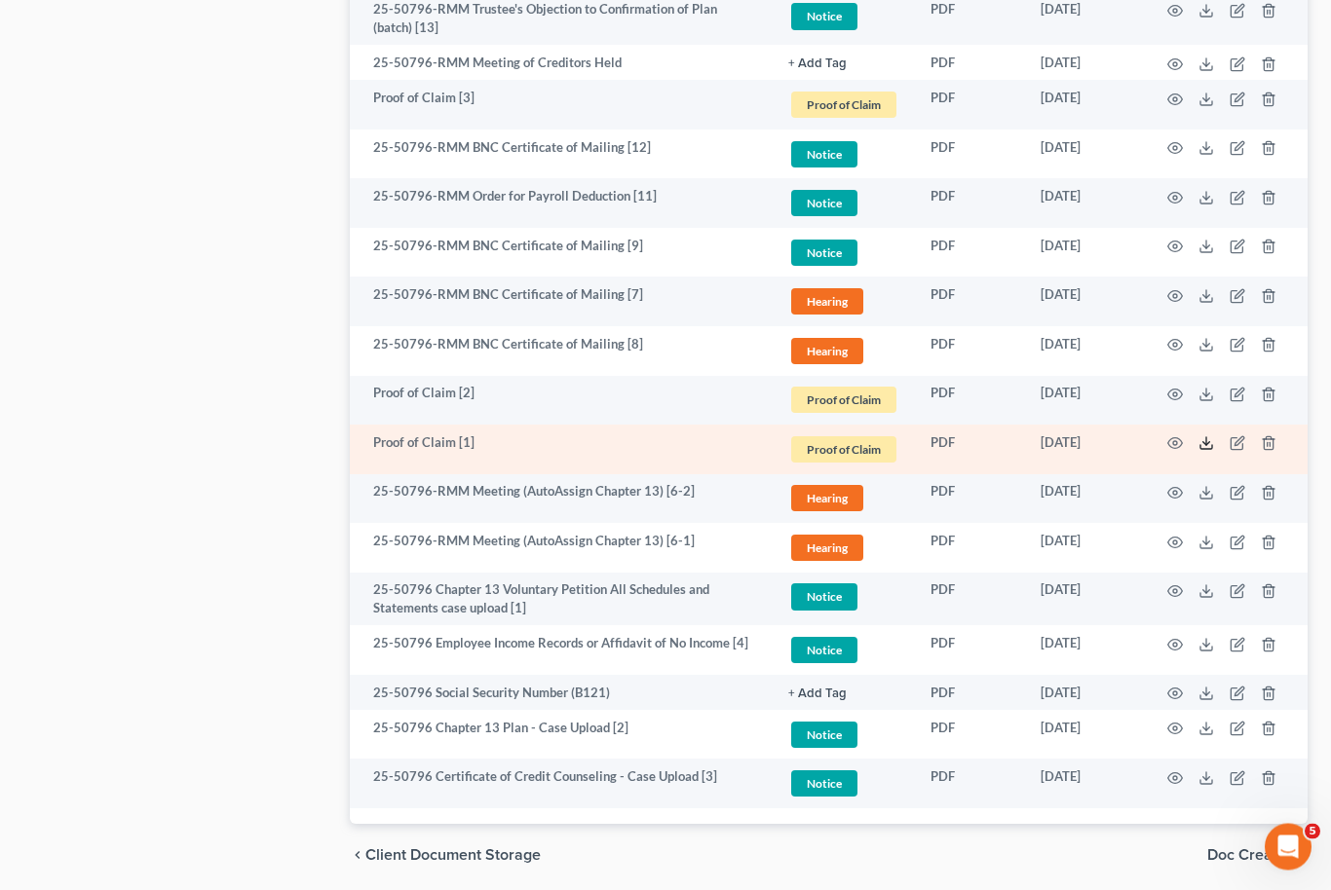
click at [1211, 438] on icon at bounding box center [1206, 444] width 16 height 16
